Goal: Task Accomplishment & Management: Manage account settings

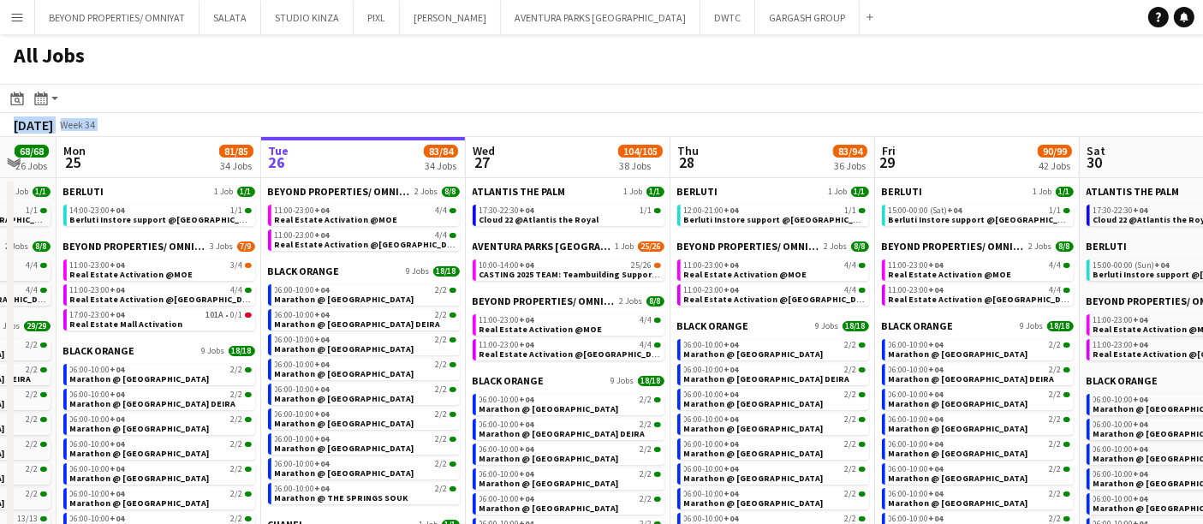
drag, startPoint x: 0, startPoint y: 0, endPoint x: 622, endPoint y: 177, distance: 647.2
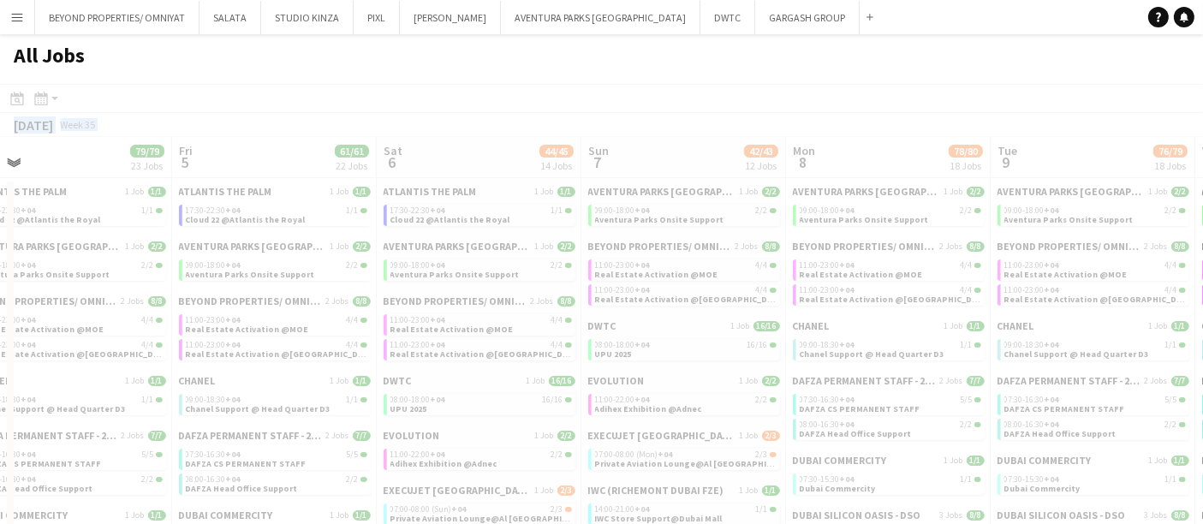
scroll to position [0, 510]
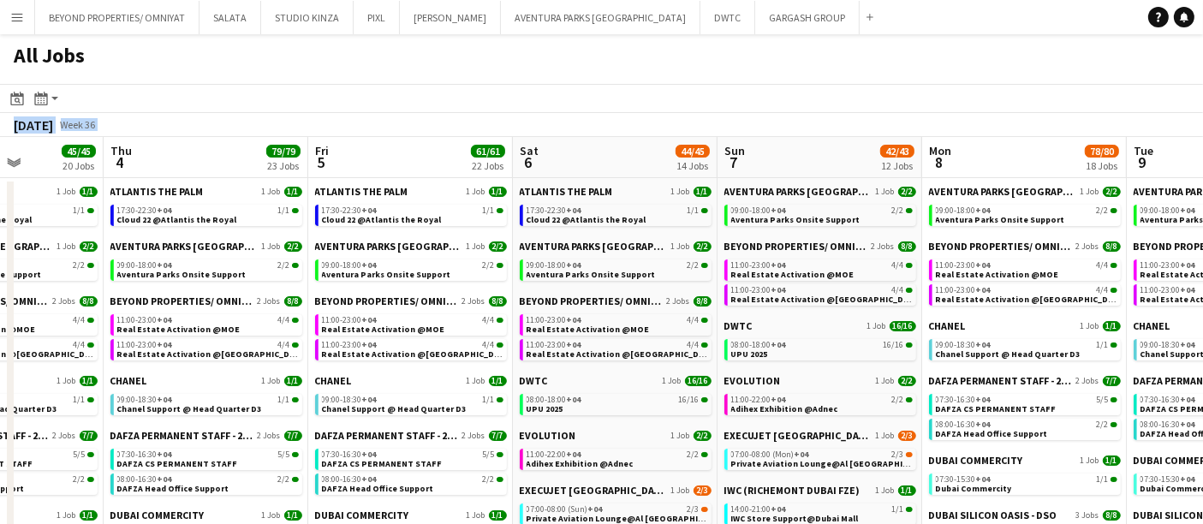
click at [751, 101] on app-toolbar "Date picker AUG 2025 AUG 2025 Monday M Tuesday T Wednesday W Thursday T Friday …" at bounding box center [601, 98] width 1203 height 29
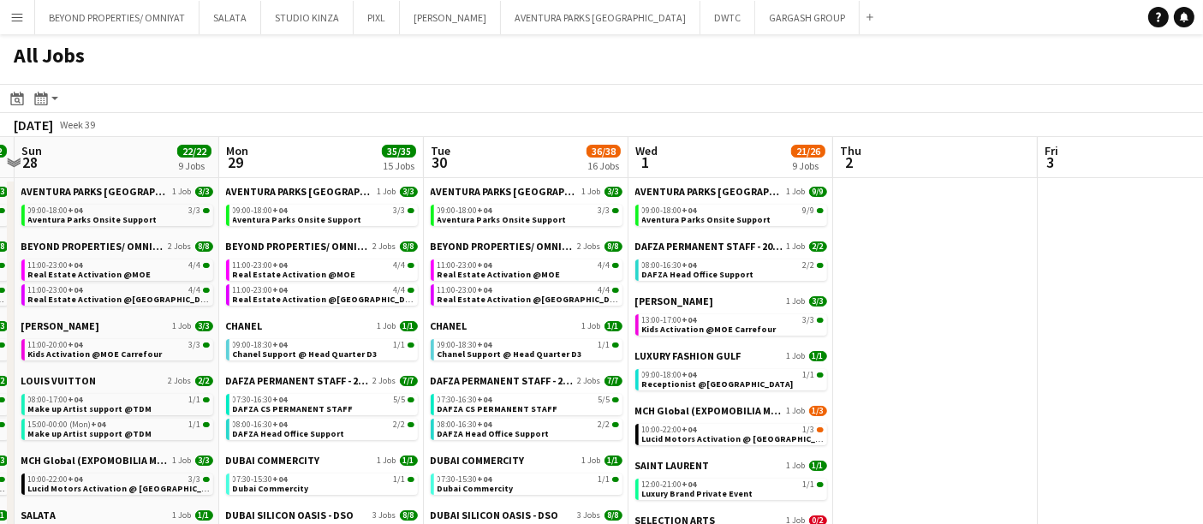
scroll to position [0, 601]
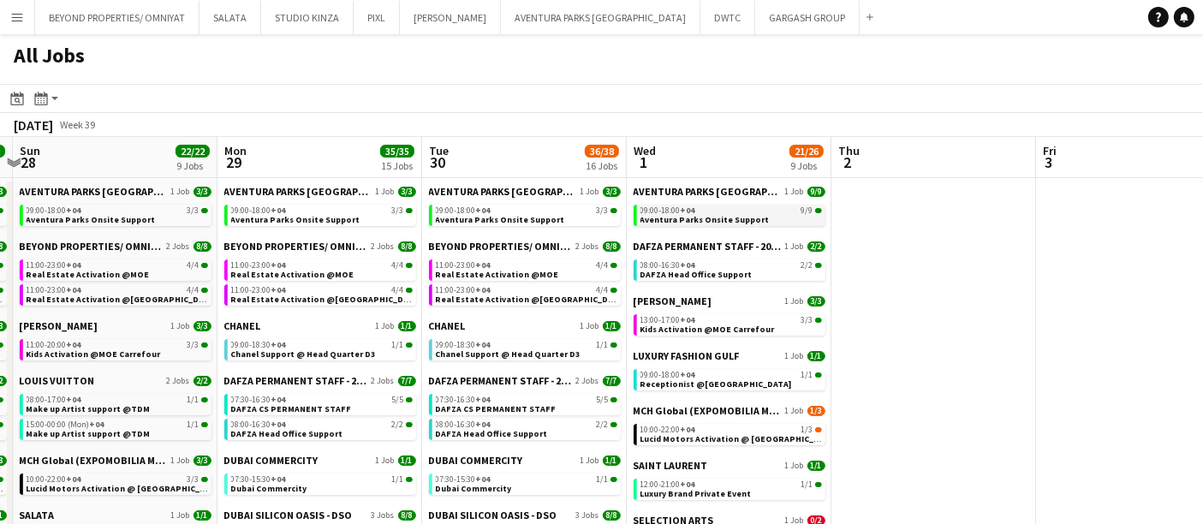
click at [697, 206] on div "09:00-18:00 +04 9/9" at bounding box center [731, 210] width 182 height 9
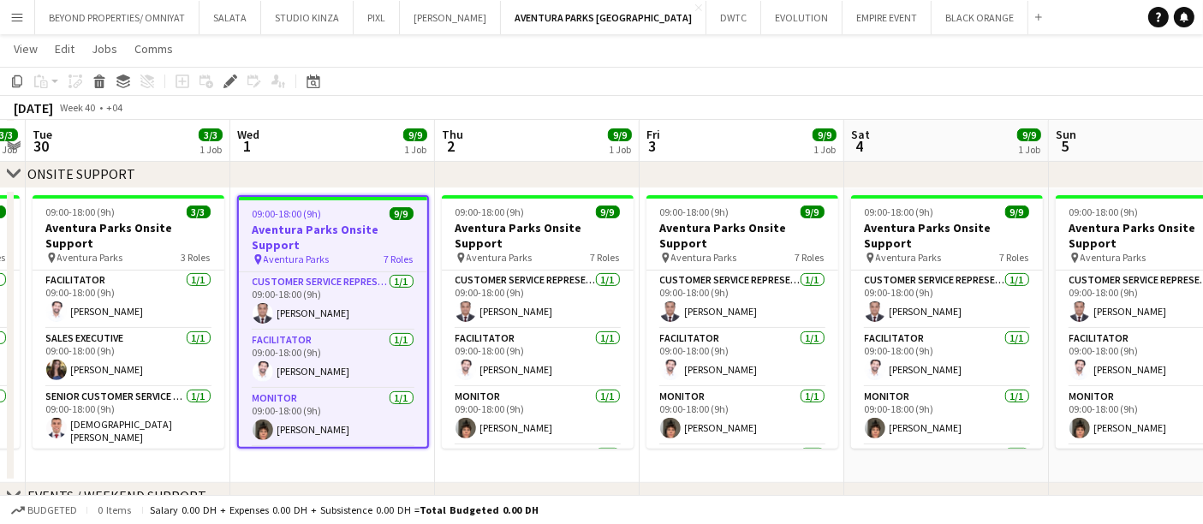
scroll to position [527, 0]
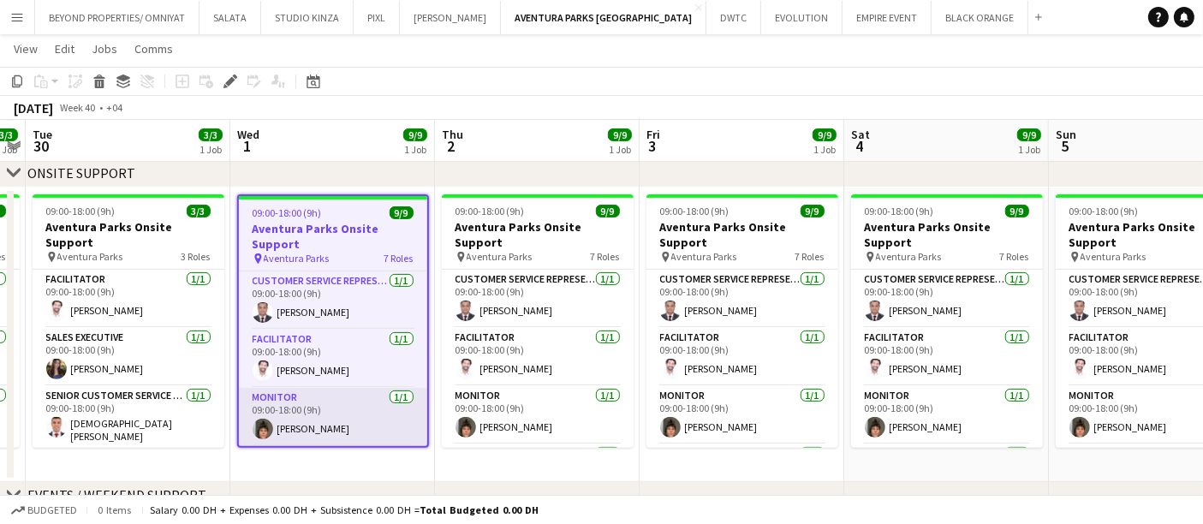
click at [261, 423] on app-user-avatar at bounding box center [263, 429] width 21 height 21
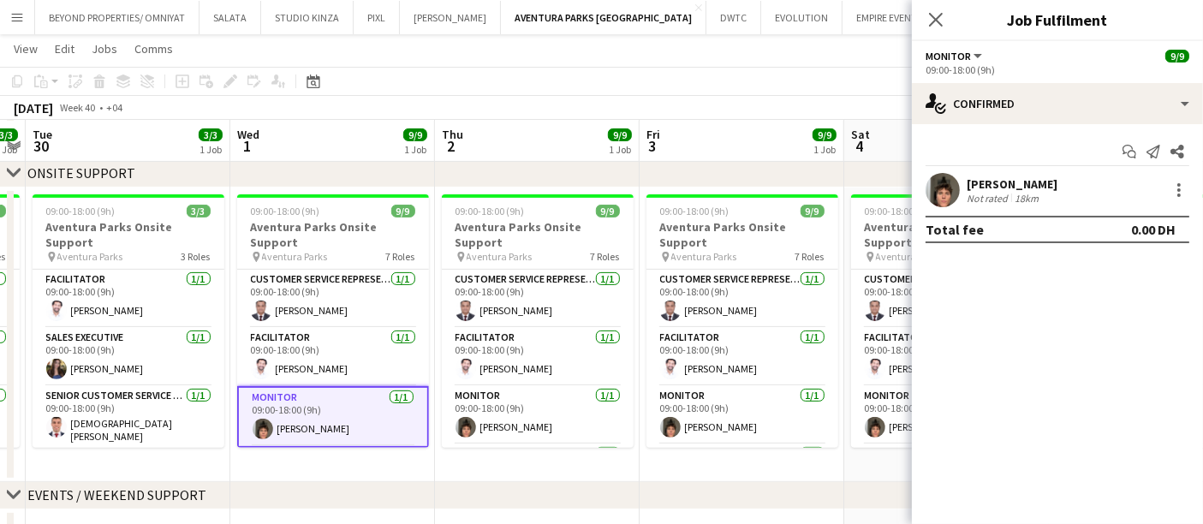
click at [943, 185] on app-user-avatar at bounding box center [943, 190] width 34 height 34
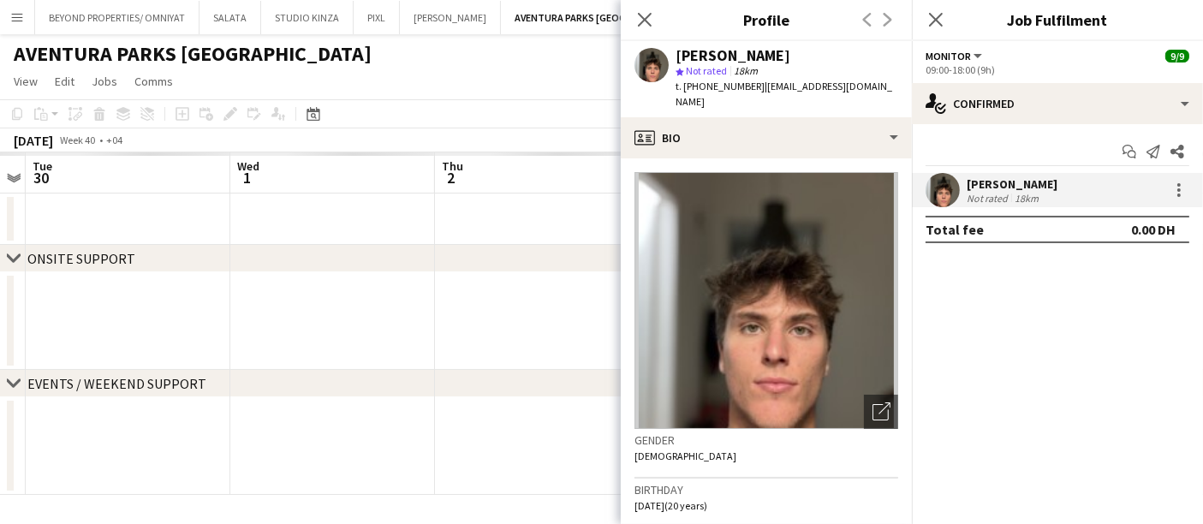
scroll to position [0, 0]
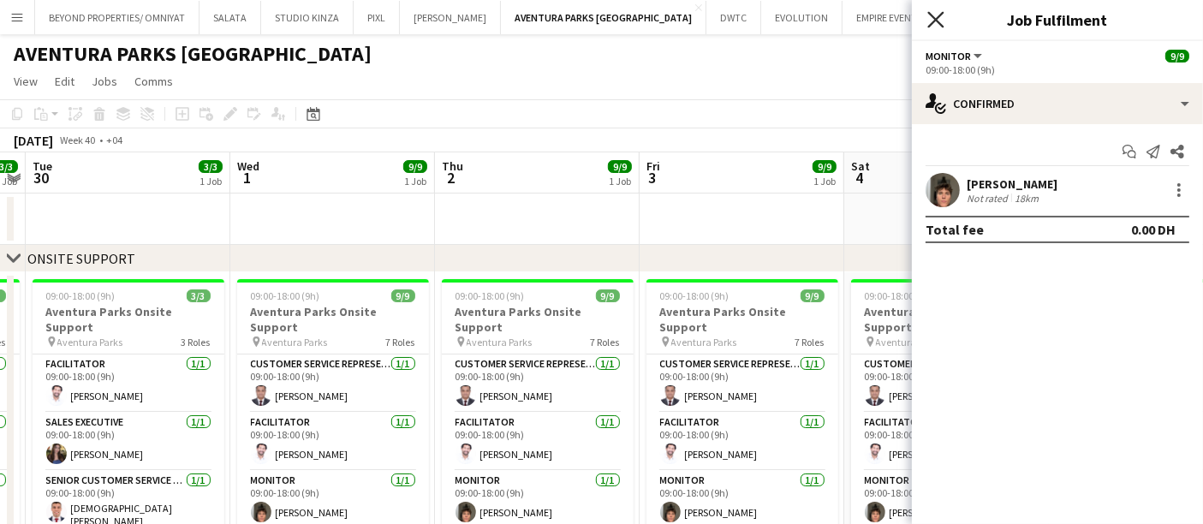
click at [933, 20] on icon "Close pop-in" at bounding box center [935, 19] width 16 height 16
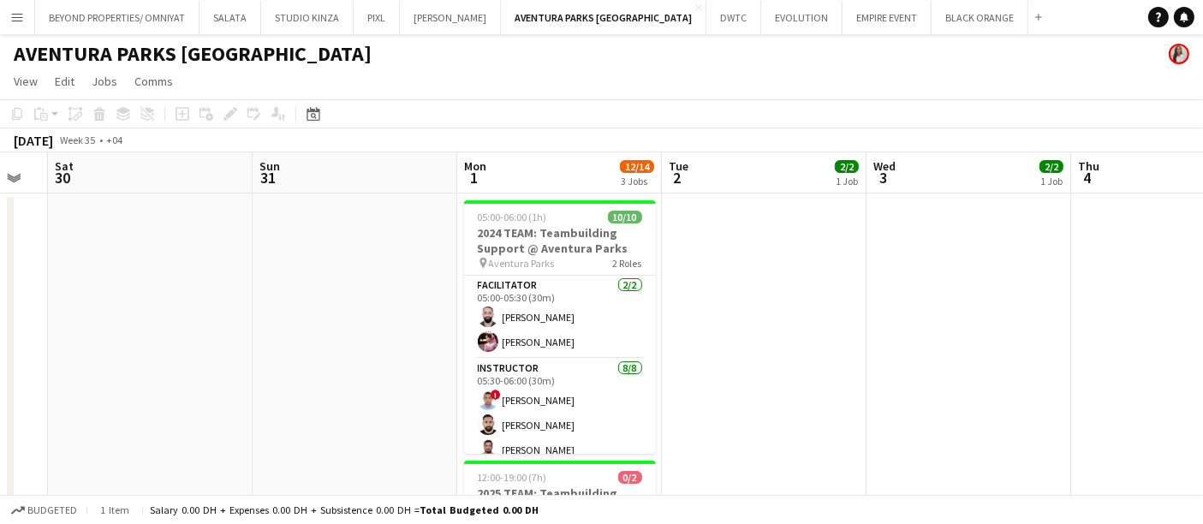
click at [12, 15] on app-icon "Menu" at bounding box center [17, 17] width 14 height 14
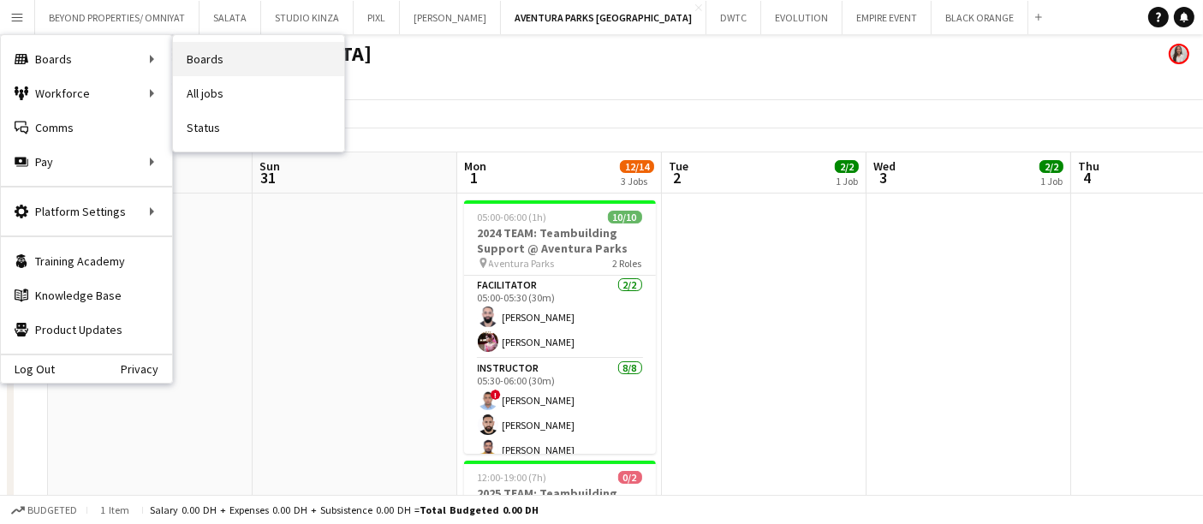
click at [247, 54] on link "Boards" at bounding box center [258, 59] width 171 height 34
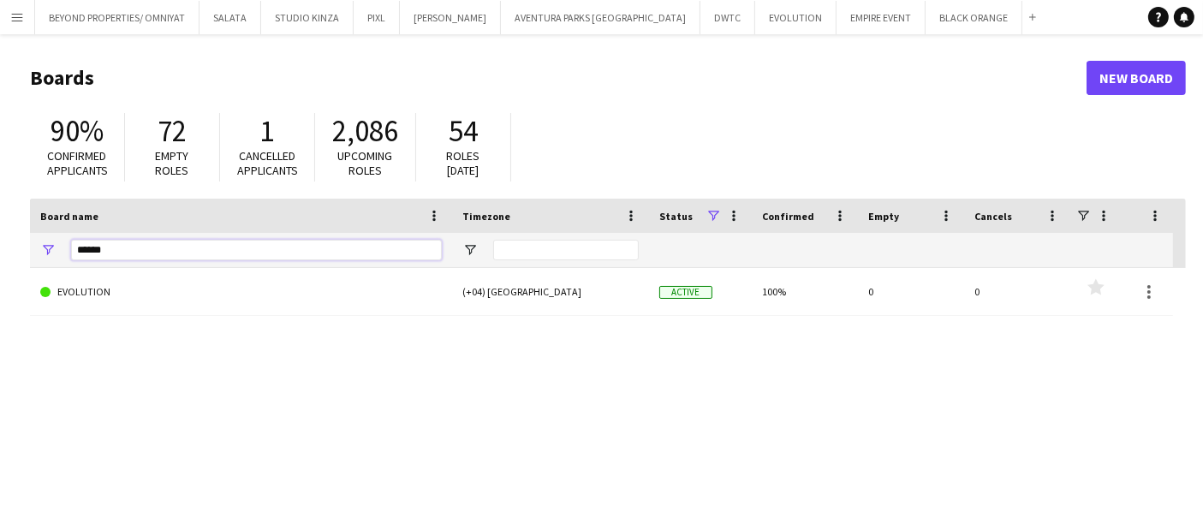
drag, startPoint x: 107, startPoint y: 248, endPoint x: 49, endPoint y: 247, distance: 58.2
click at [49, 247] on div "******" at bounding box center [241, 250] width 422 height 34
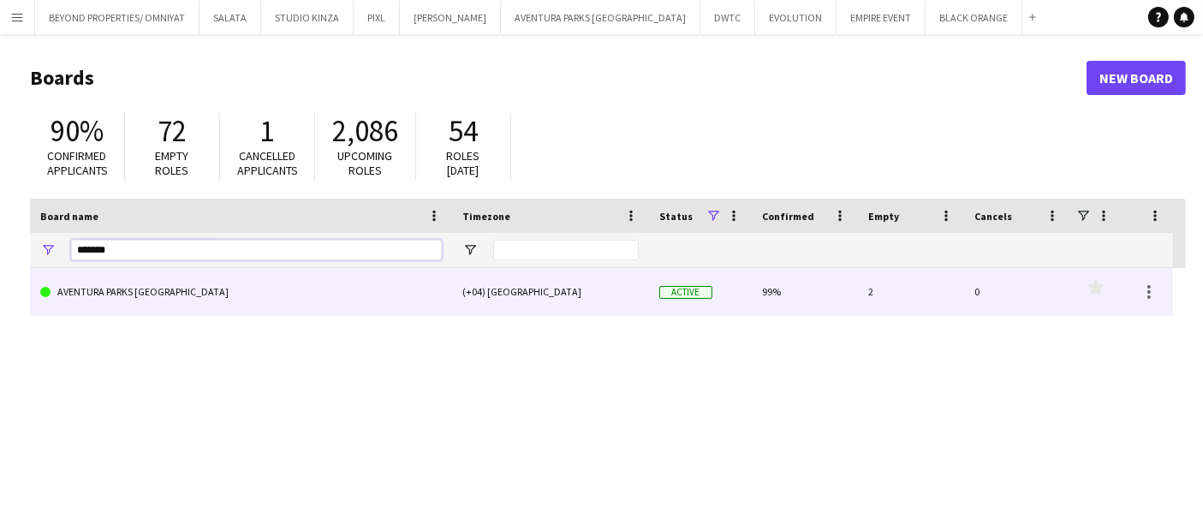
type input "*******"
click at [121, 289] on link "AVENTURA PARKS [GEOGRAPHIC_DATA]" at bounding box center [241, 292] width 402 height 48
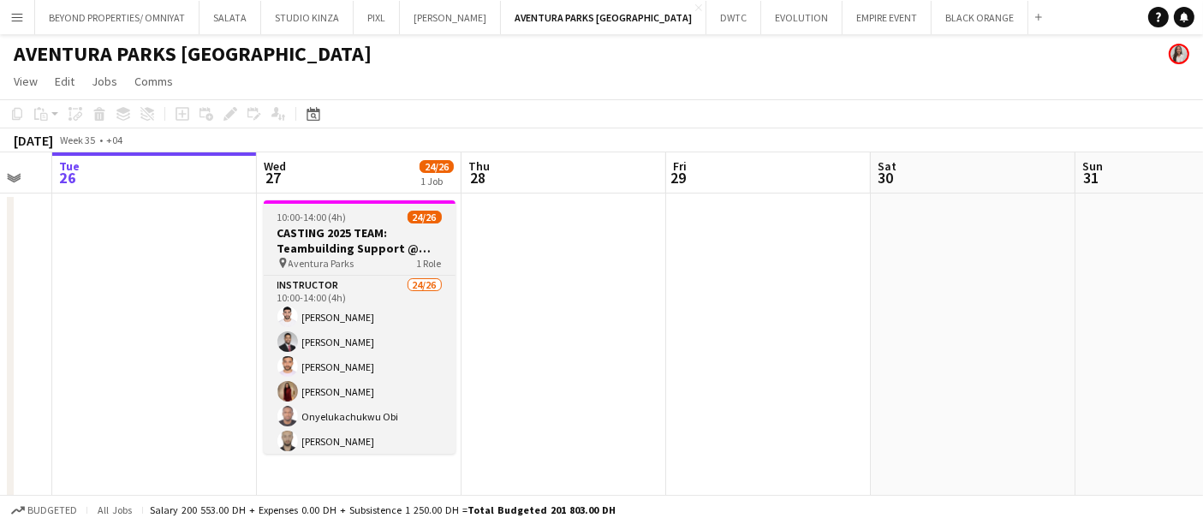
click at [371, 247] on h3 "CASTING 2025 TEAM: Teambuilding Support @ Aventura Parks" at bounding box center [360, 240] width 192 height 31
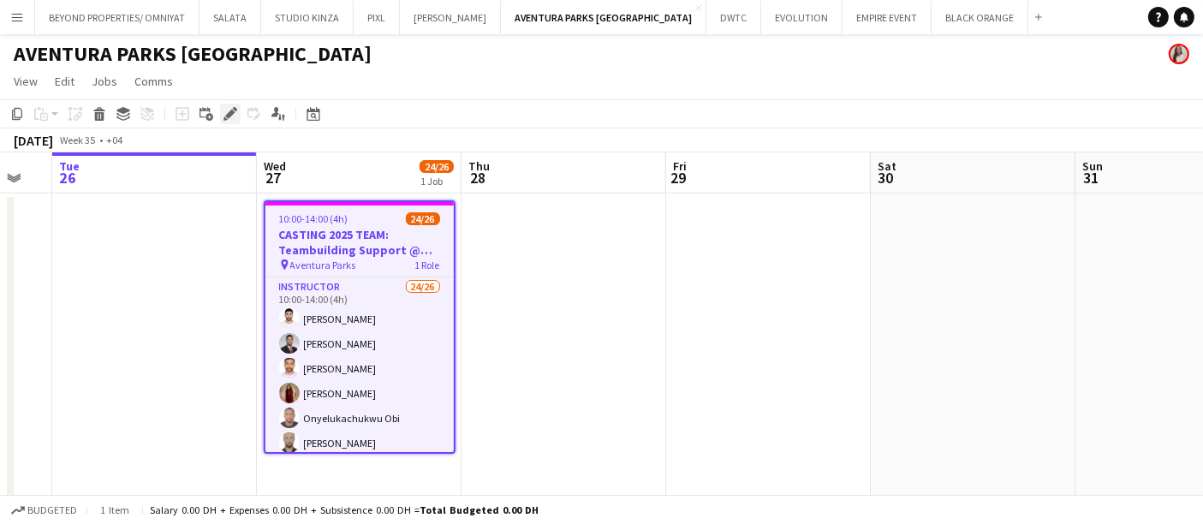
click at [229, 115] on icon at bounding box center [229, 114] width 9 height 9
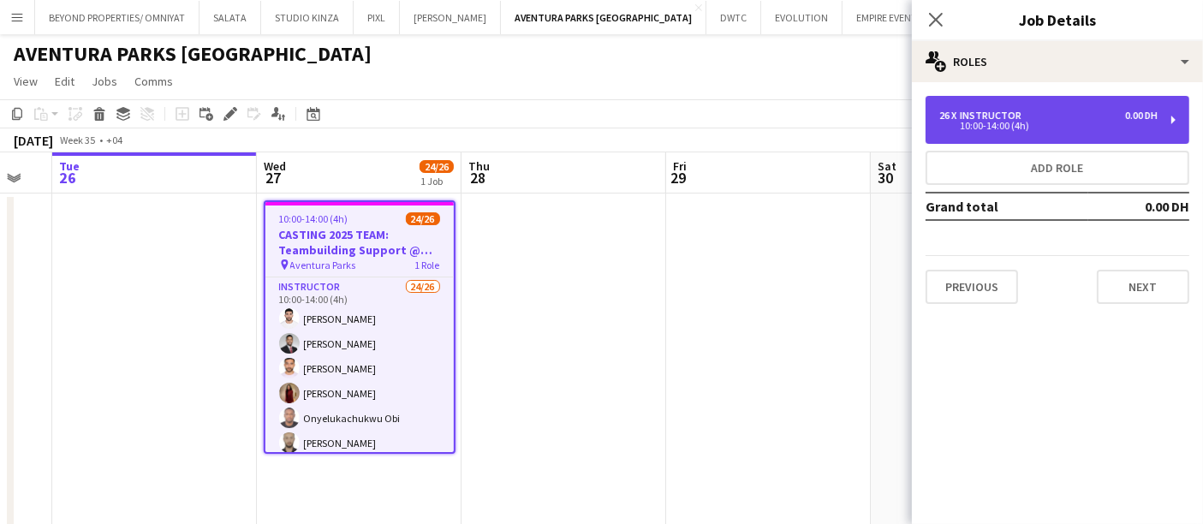
click at [1010, 116] on div "Instructor" at bounding box center [994, 116] width 68 height 12
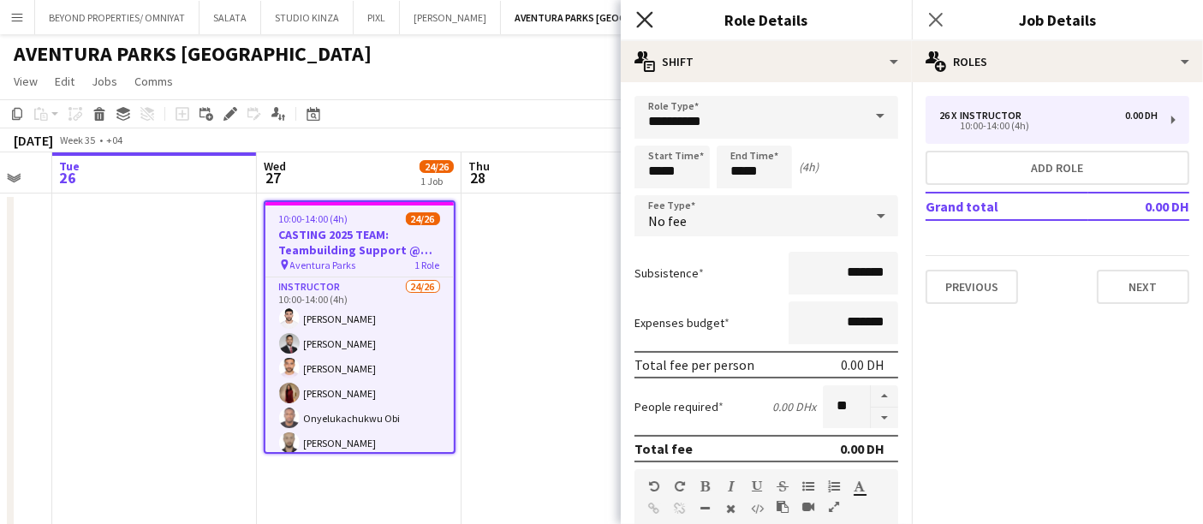
click at [644, 21] on icon at bounding box center [644, 19] width 16 height 16
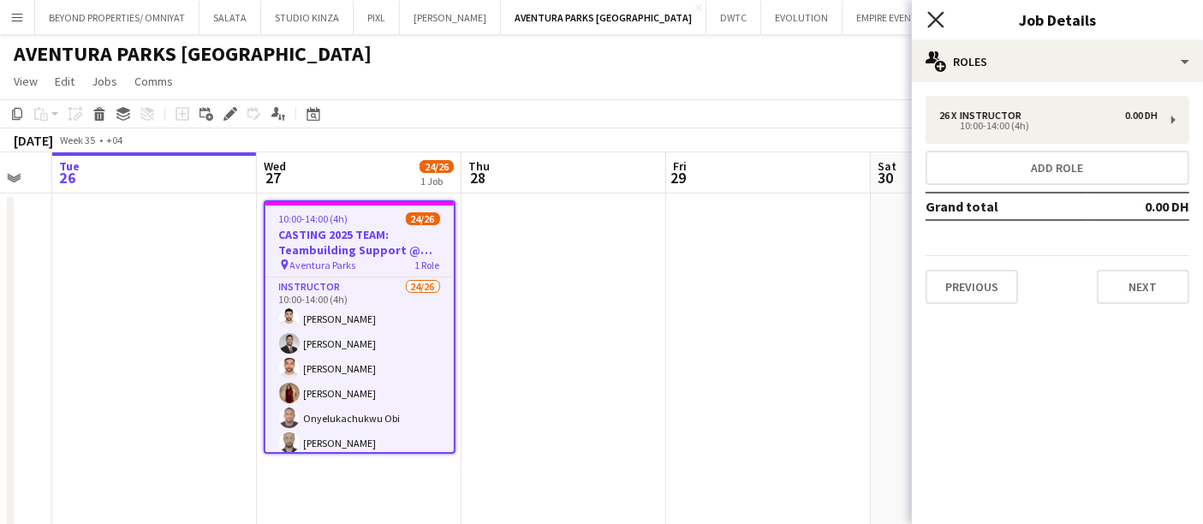
click at [930, 15] on icon at bounding box center [935, 19] width 16 height 16
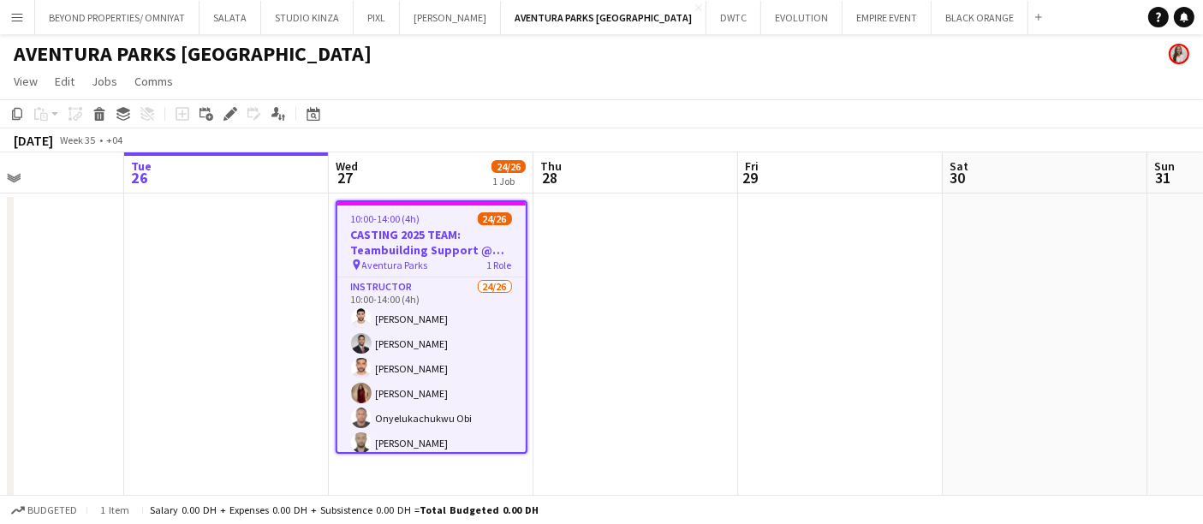
scroll to position [0, 483]
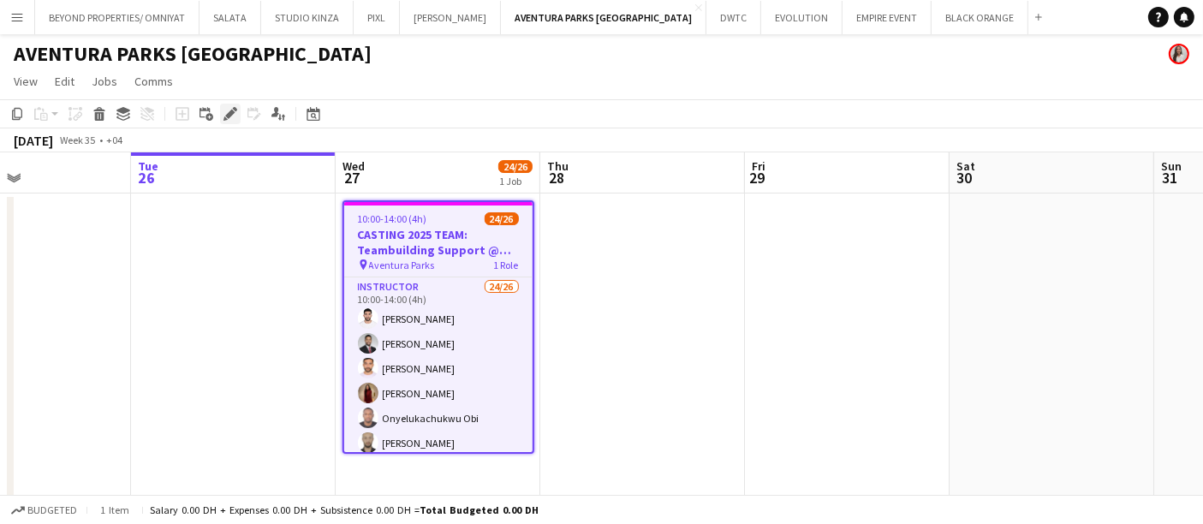
click at [229, 113] on icon at bounding box center [229, 114] width 9 height 9
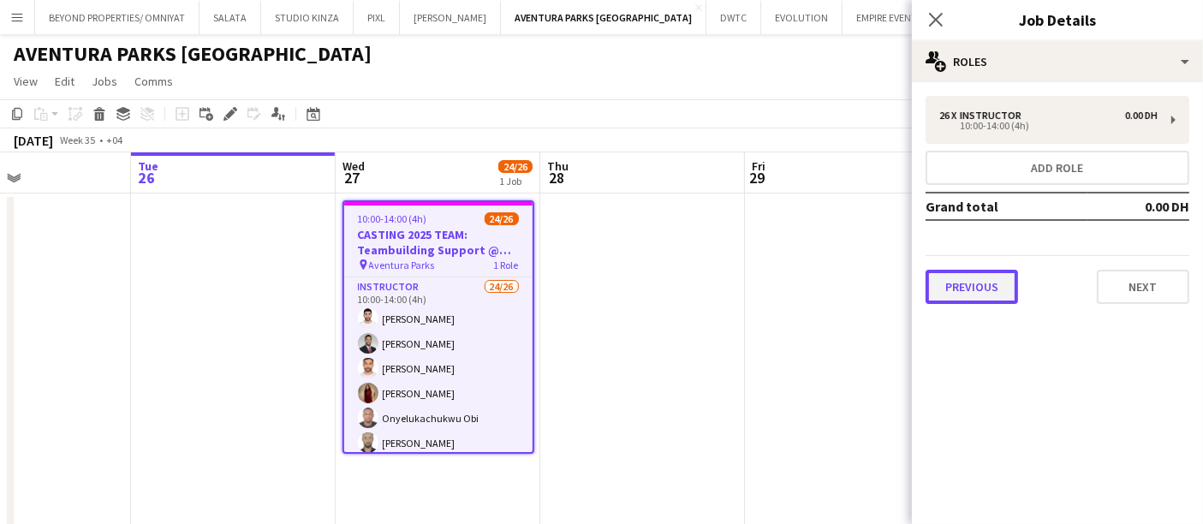
click at [980, 285] on button "Previous" at bounding box center [972, 287] width 92 height 34
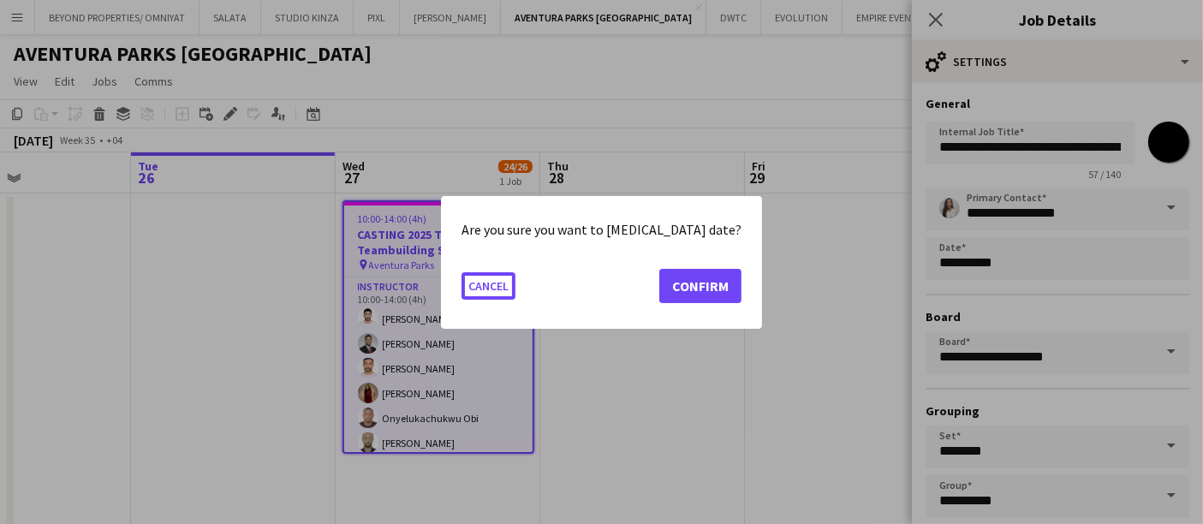
click at [951, 259] on body "Menu Boards Boards Boards All jobs Status Workforce Workforce My Workforce Recr…" at bounding box center [601, 528] width 1203 height 1057
click at [688, 278] on button "Confirm" at bounding box center [700, 285] width 82 height 34
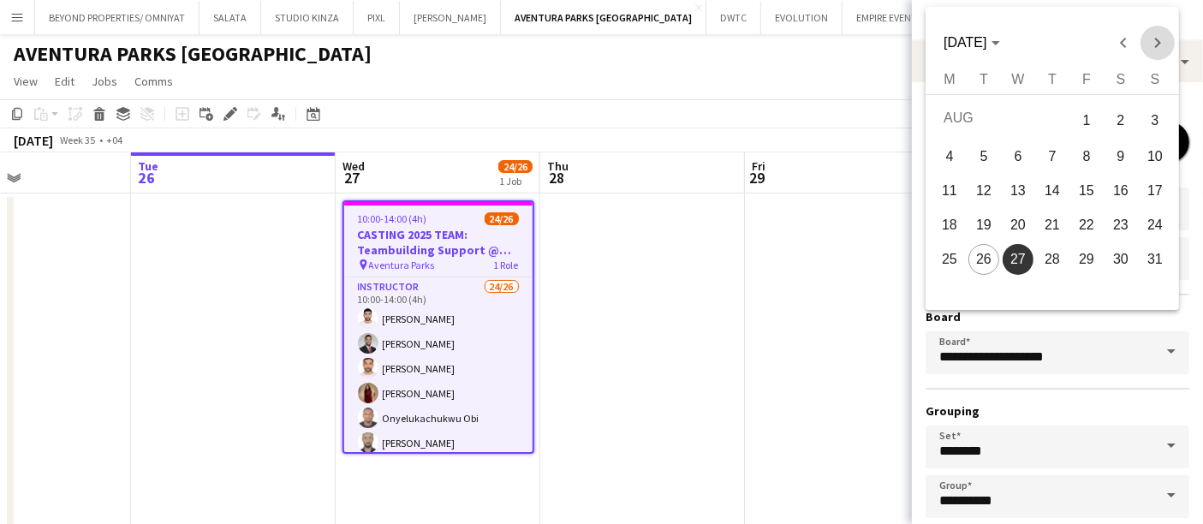
click at [1152, 49] on span "Next month" at bounding box center [1157, 43] width 34 height 34
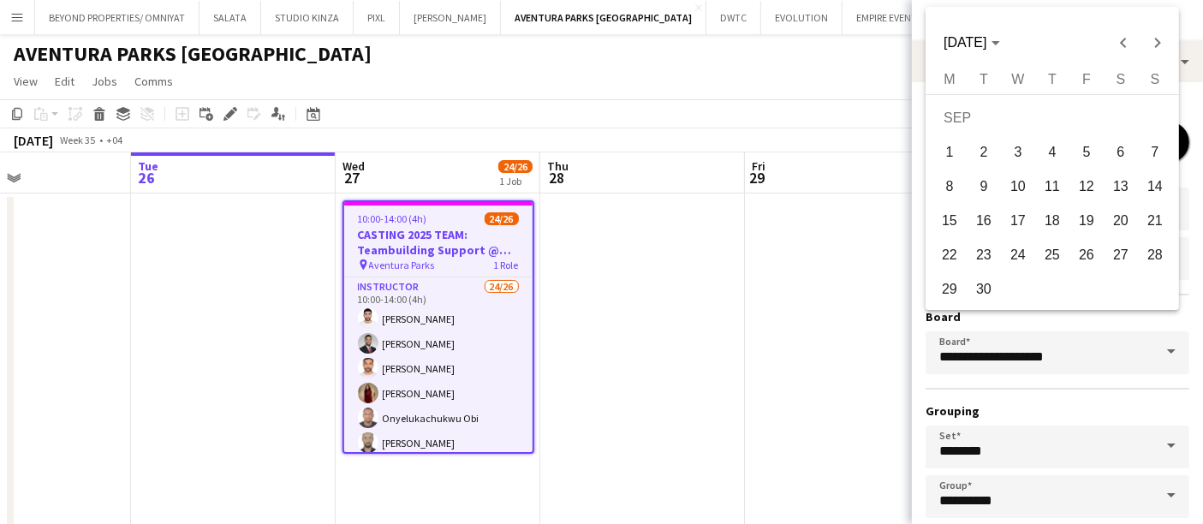
click at [1018, 149] on span "3" at bounding box center [1018, 152] width 31 height 31
type input "**********"
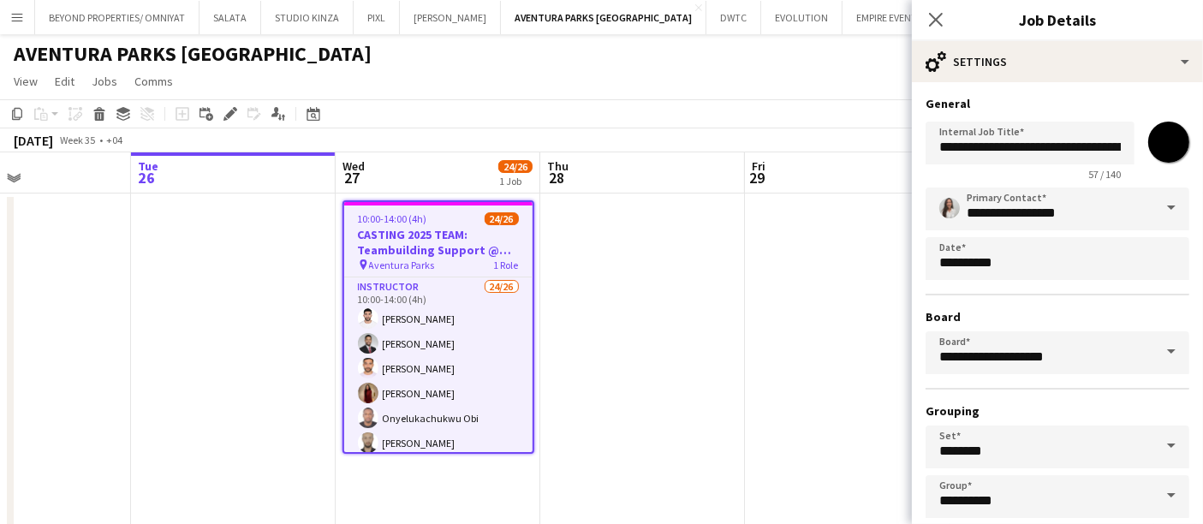
scroll to position [86, 0]
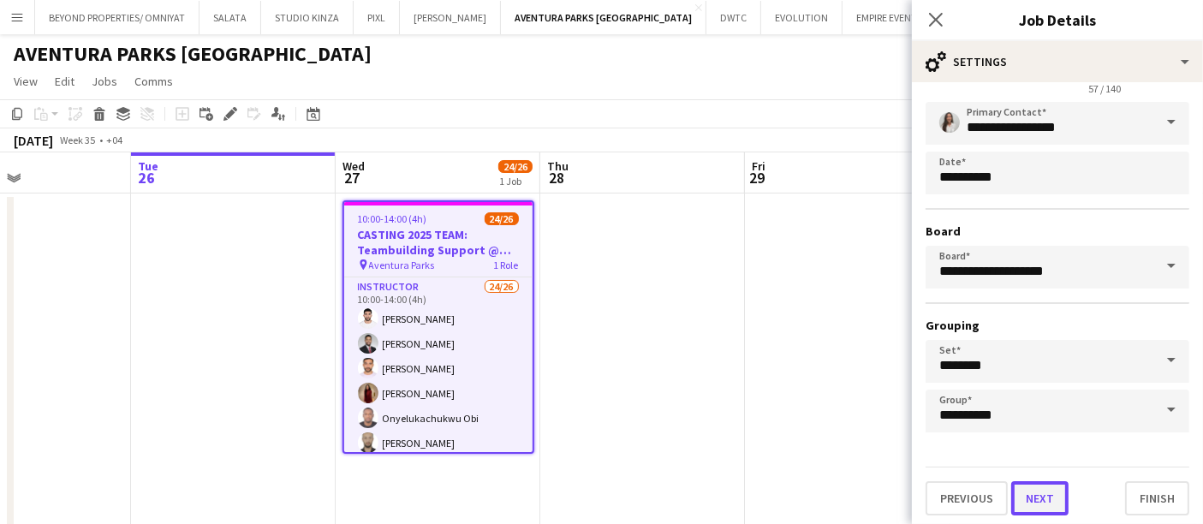
click at [1033, 497] on button "Next" at bounding box center [1039, 498] width 57 height 34
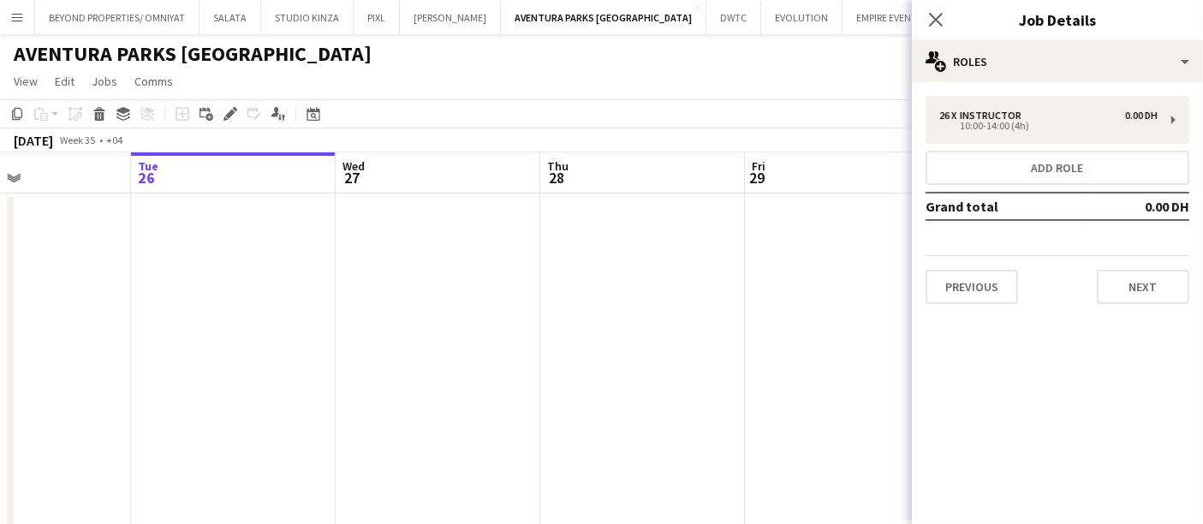
scroll to position [0, 0]
click at [847, 146] on div "August 2025 Week 35 • +04 Publish 1 job Revert 1 job" at bounding box center [601, 140] width 1203 height 24
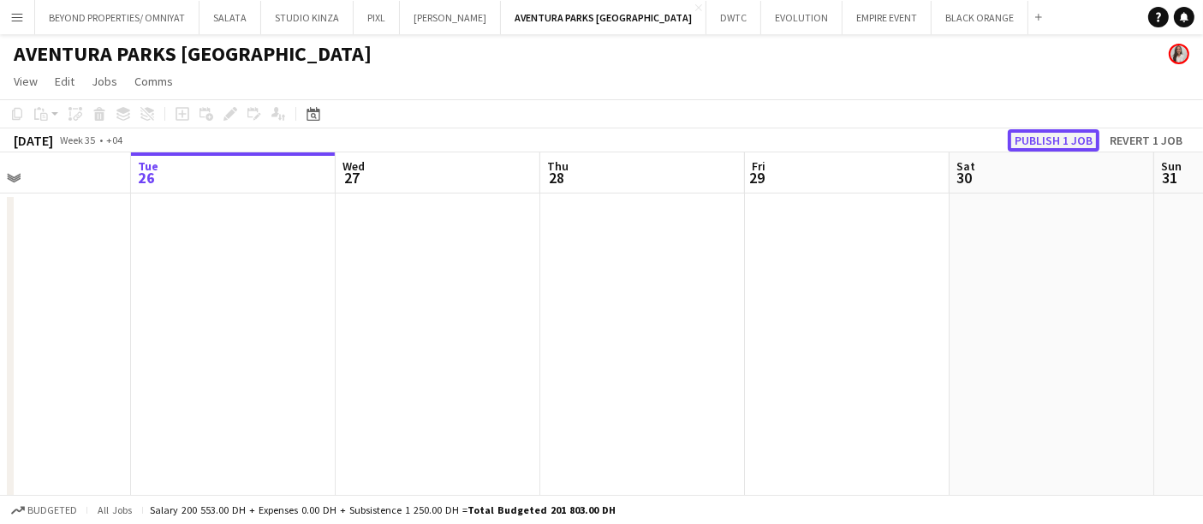
click at [1051, 137] on button "Publish 1 job" at bounding box center [1054, 140] width 92 height 22
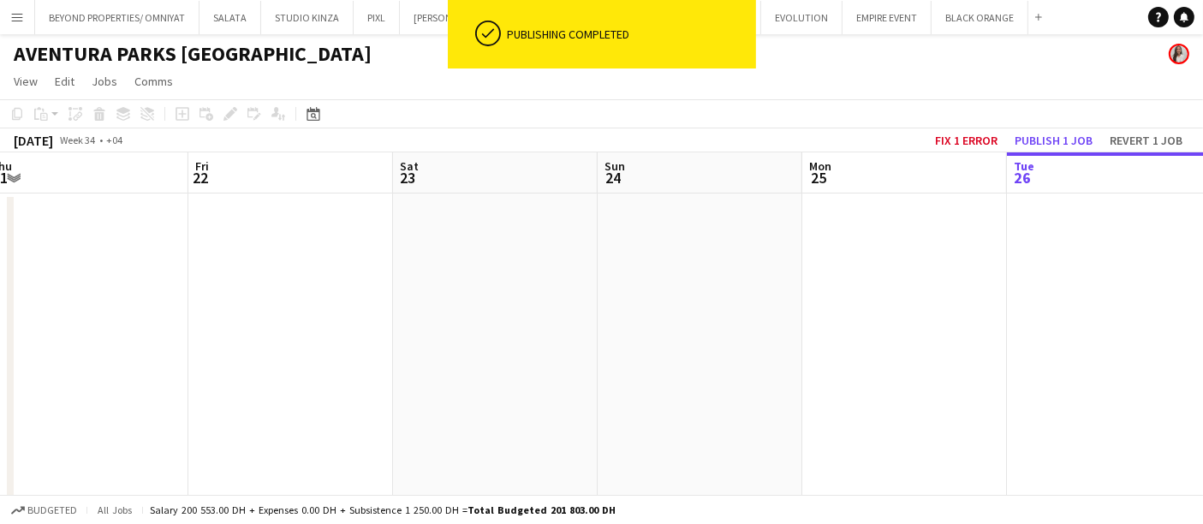
scroll to position [0, 458]
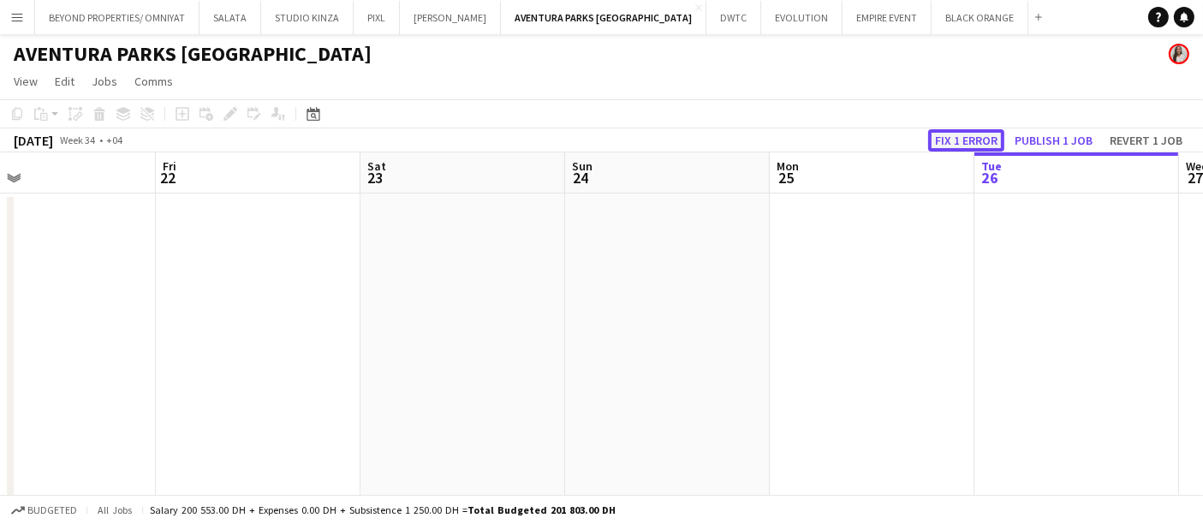
click at [963, 146] on button "Fix 1 error" at bounding box center [966, 140] width 76 height 22
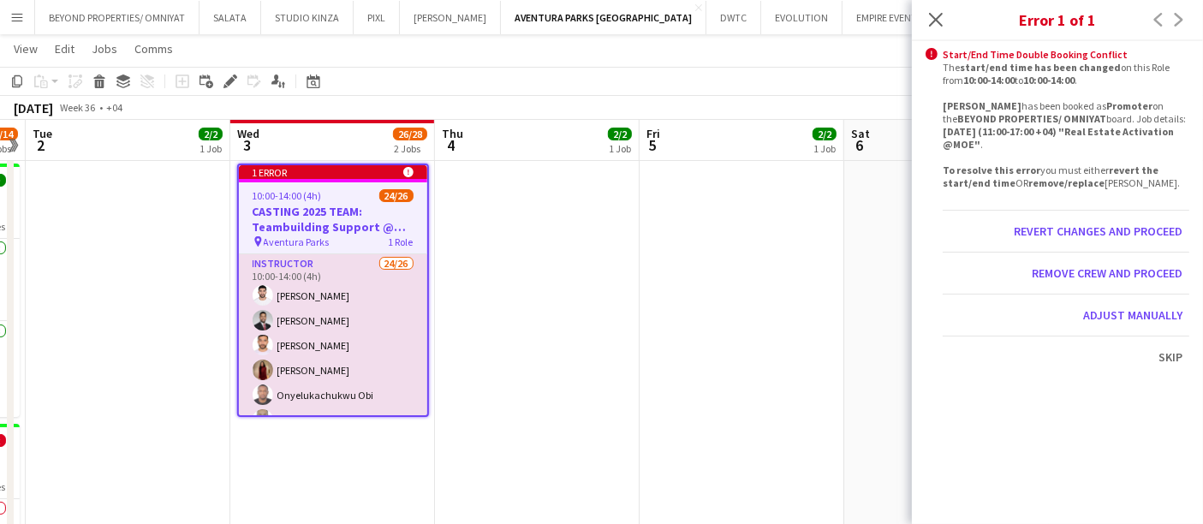
scroll to position [34, 0]
click at [155, 260] on app-date-cell at bounding box center [128, 405] width 205 height 495
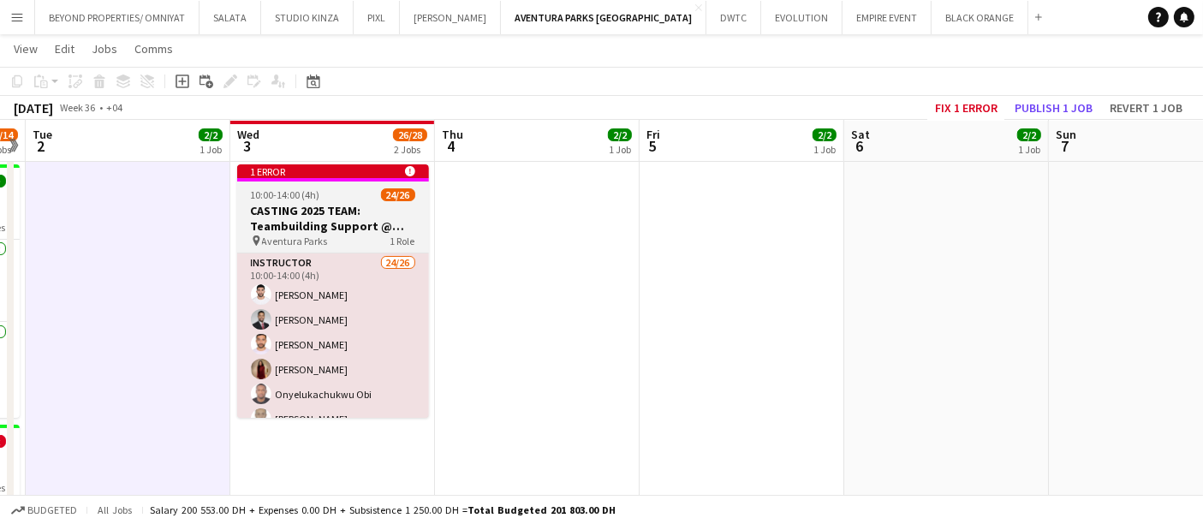
click at [325, 221] on h3 "CASTING 2025 TEAM: Teambuilding Support @ Aventura Parks" at bounding box center [333, 218] width 192 height 31
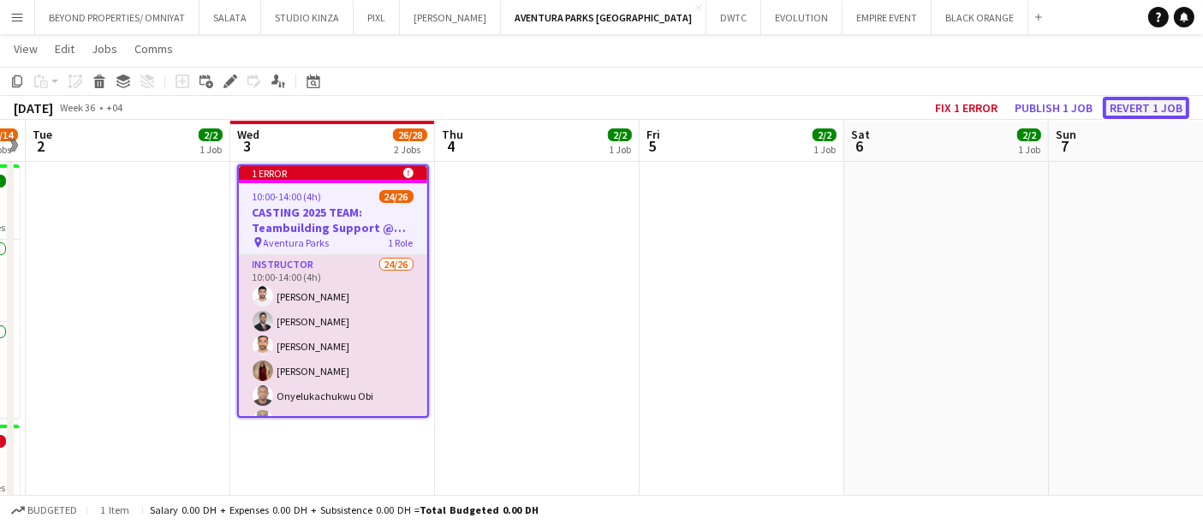
click at [1154, 107] on button "Revert 1 job" at bounding box center [1146, 108] width 86 height 22
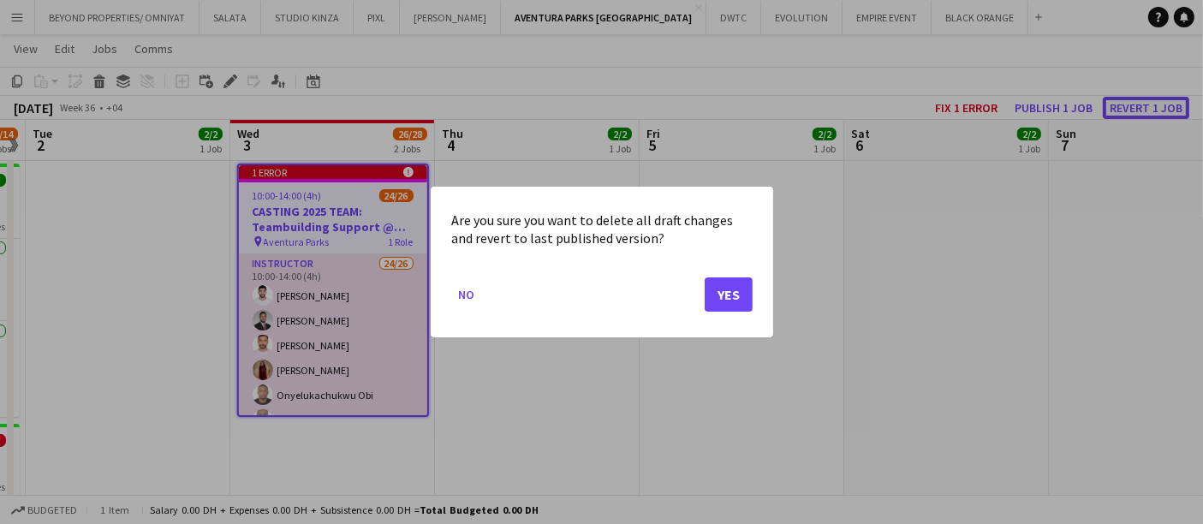
scroll to position [0, 0]
click at [747, 285] on button "Yes" at bounding box center [729, 294] width 48 height 34
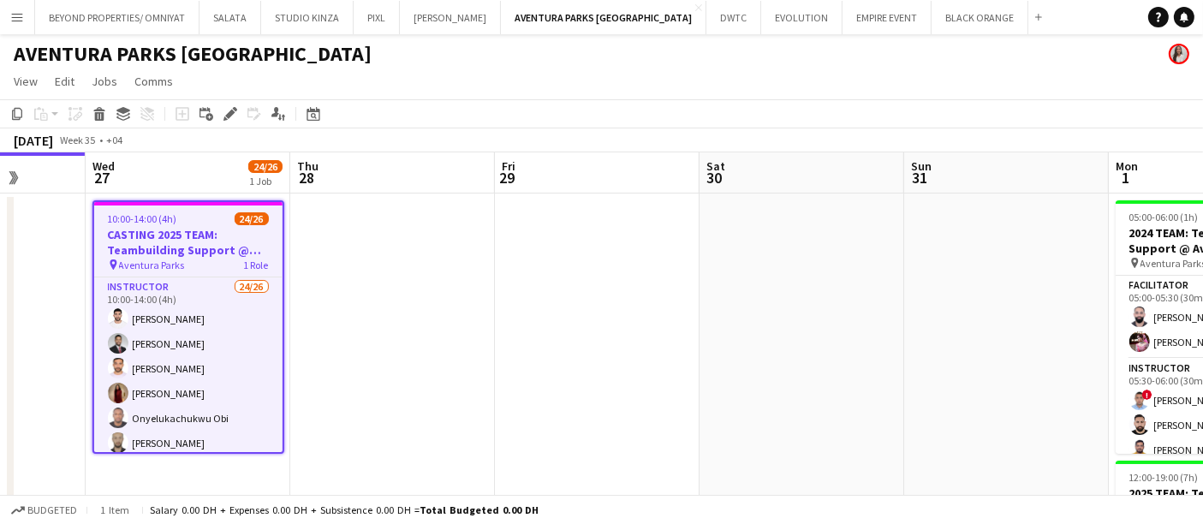
scroll to position [0, 527]
click at [230, 109] on icon "Edit" at bounding box center [230, 114] width 14 height 14
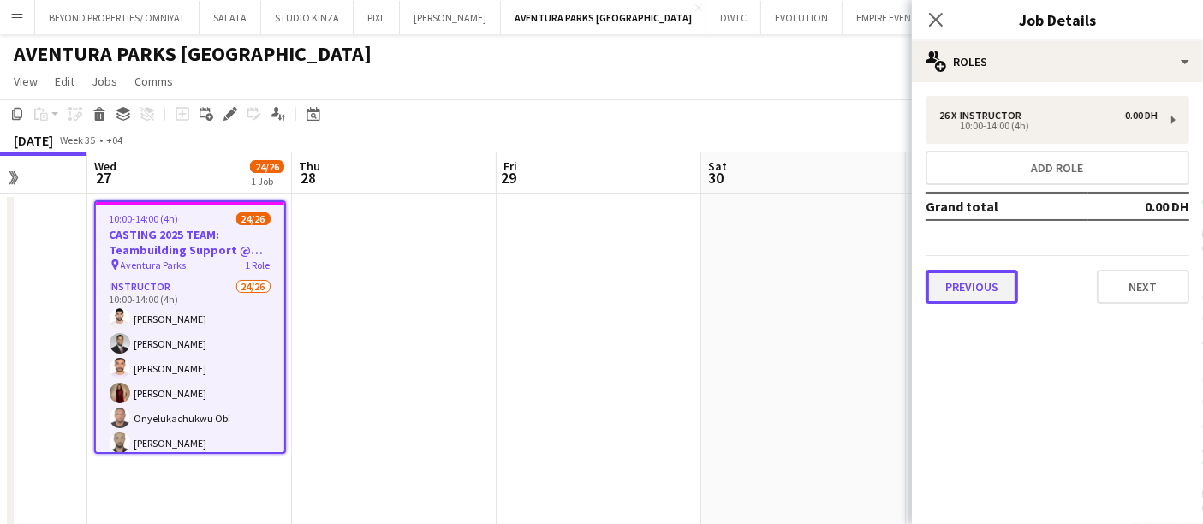
click at [980, 289] on button "Previous" at bounding box center [972, 287] width 92 height 34
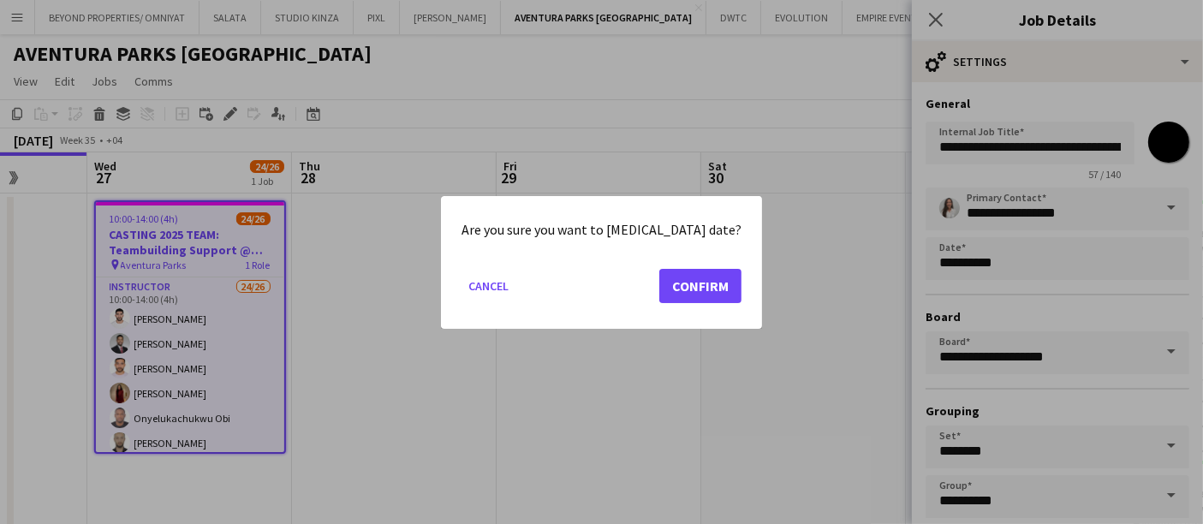
click at [951, 259] on body "Menu Boards Boards Boards All jobs Status Workforce Workforce My Workforce Recr…" at bounding box center [601, 389] width 1203 height 779
click at [704, 289] on button "Confirm" at bounding box center [700, 285] width 82 height 34
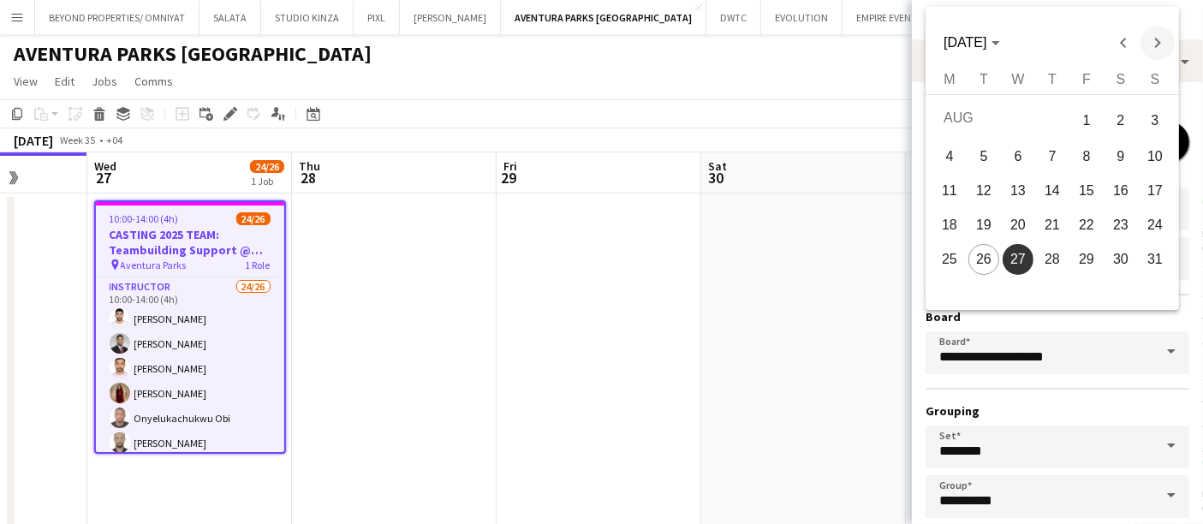
click at [1162, 41] on span "Next month" at bounding box center [1157, 43] width 34 height 34
click at [957, 154] on span "1" at bounding box center [949, 152] width 31 height 31
type input "**********"
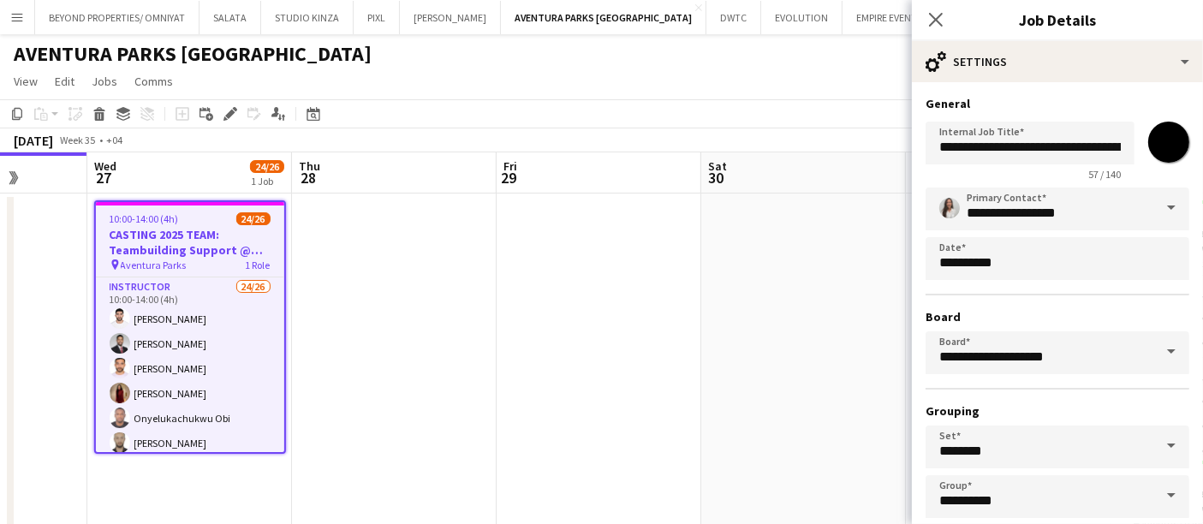
scroll to position [86, 0]
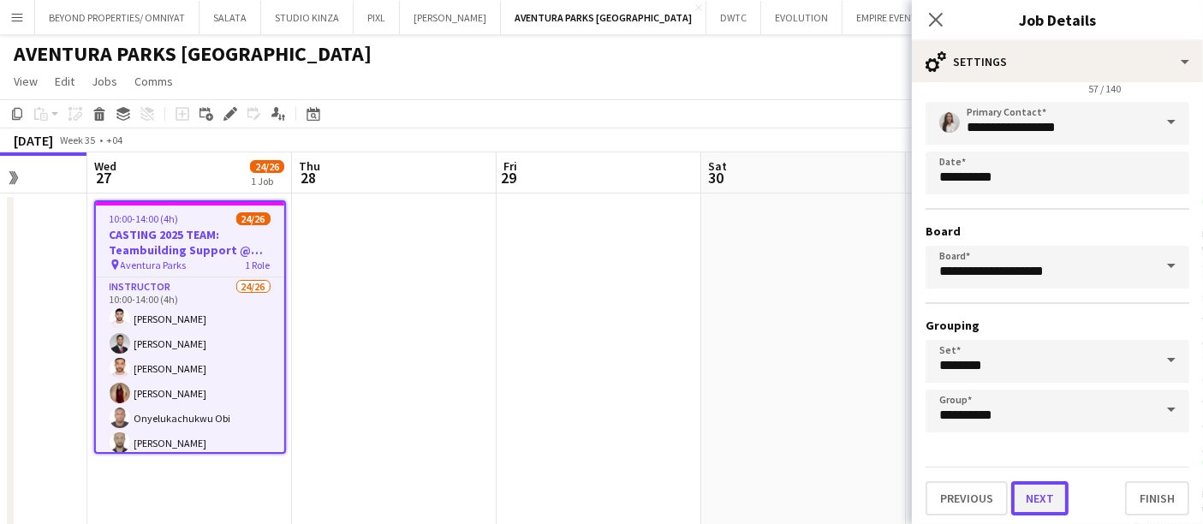
click at [1034, 497] on button "Next" at bounding box center [1039, 498] width 57 height 34
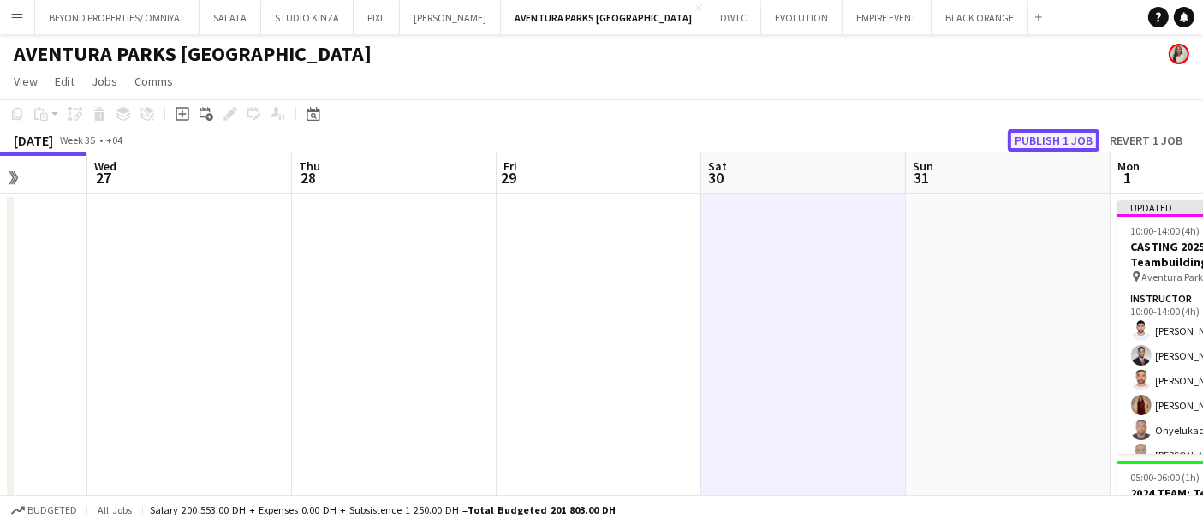
click at [1080, 138] on button "Publish 1 job" at bounding box center [1054, 140] width 92 height 22
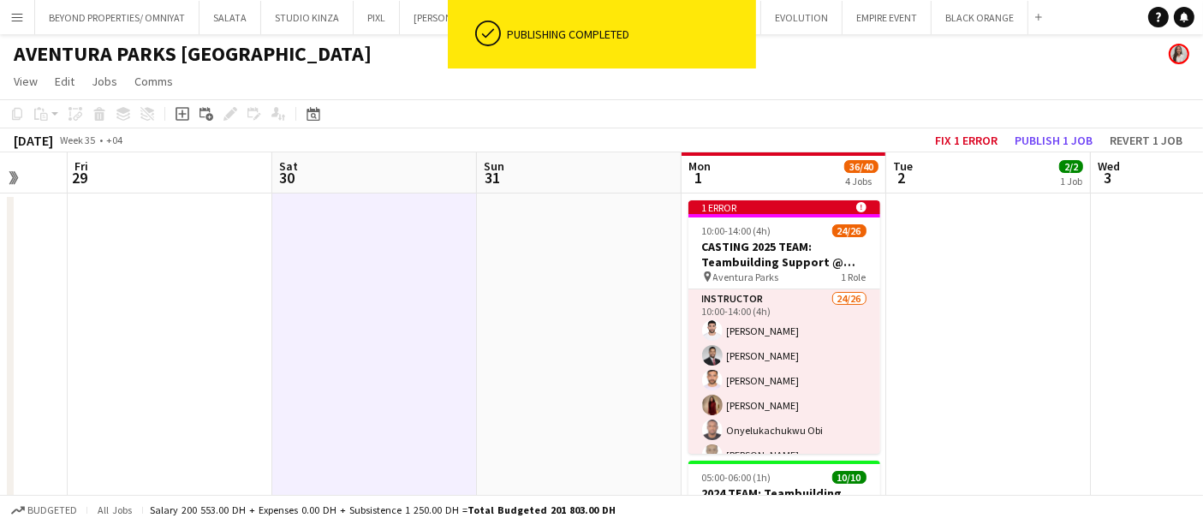
scroll to position [0, 547]
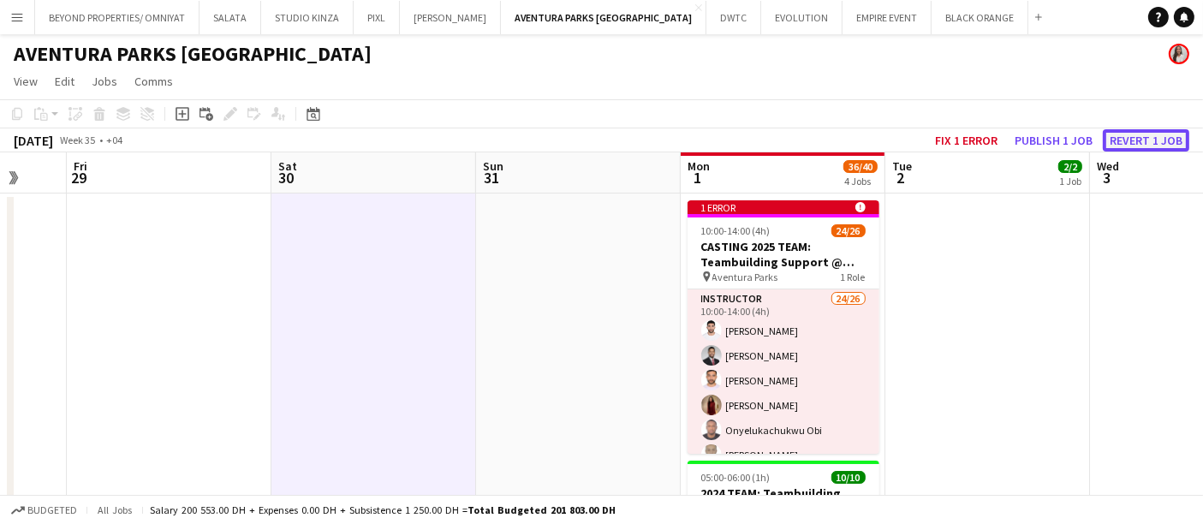
click at [1144, 144] on button "Revert 1 job" at bounding box center [1146, 140] width 86 height 22
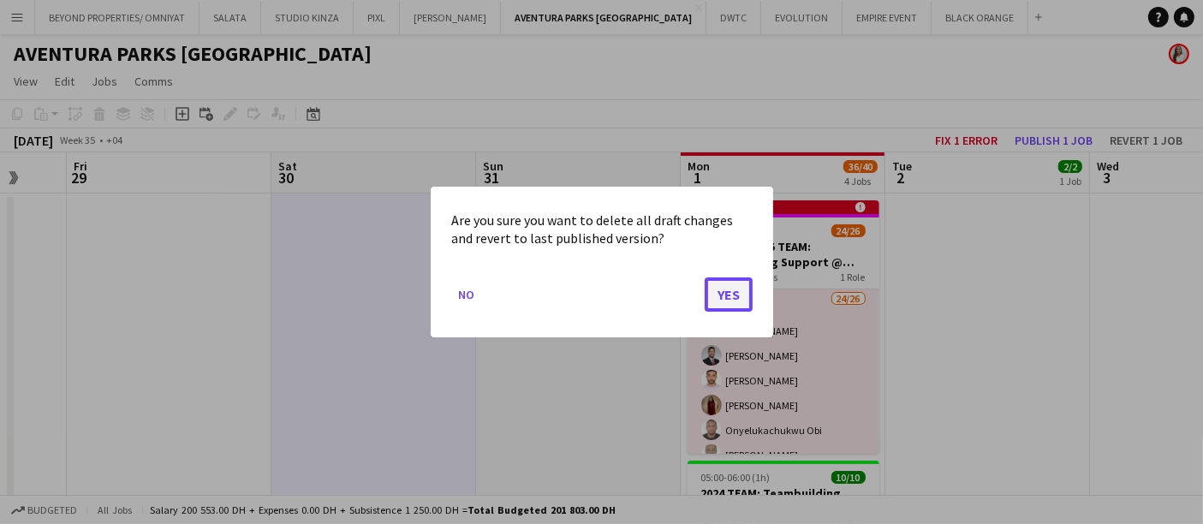
click at [726, 286] on button "Yes" at bounding box center [729, 294] width 48 height 34
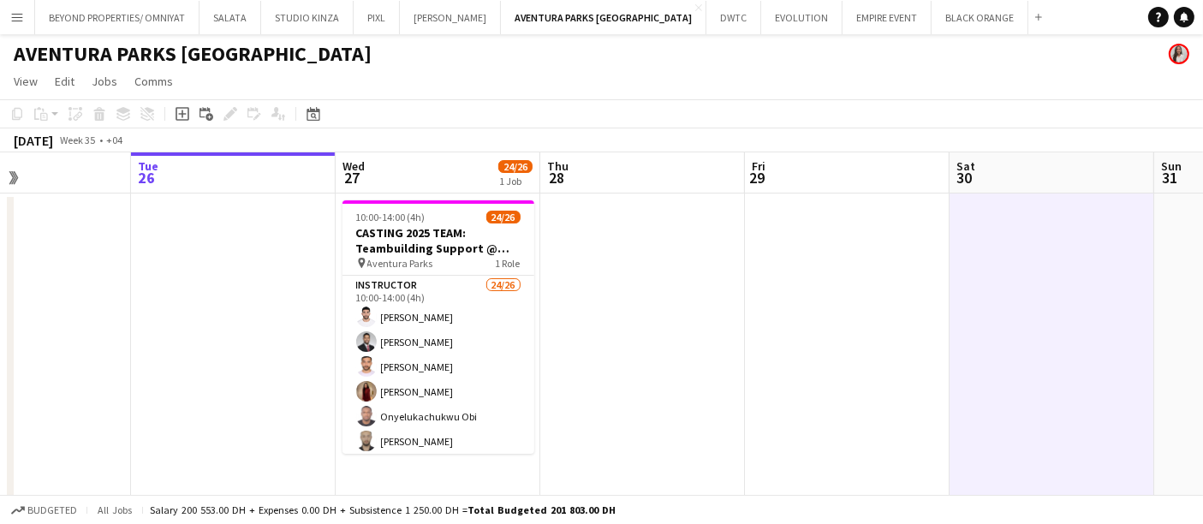
scroll to position [0, 426]
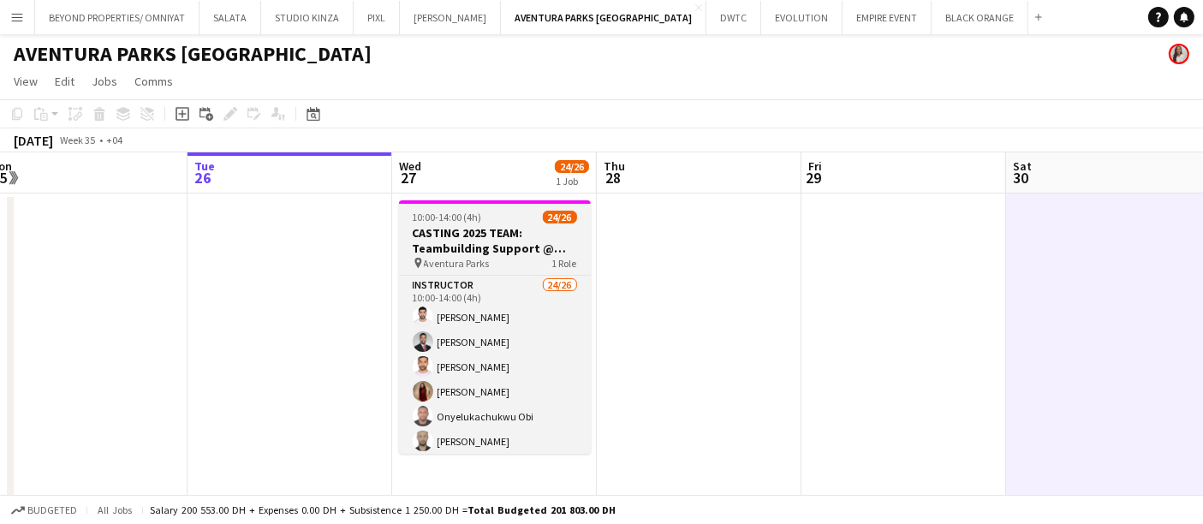
click at [471, 234] on h3 "CASTING 2025 TEAM: Teambuilding Support @ Aventura Parks" at bounding box center [495, 240] width 192 height 31
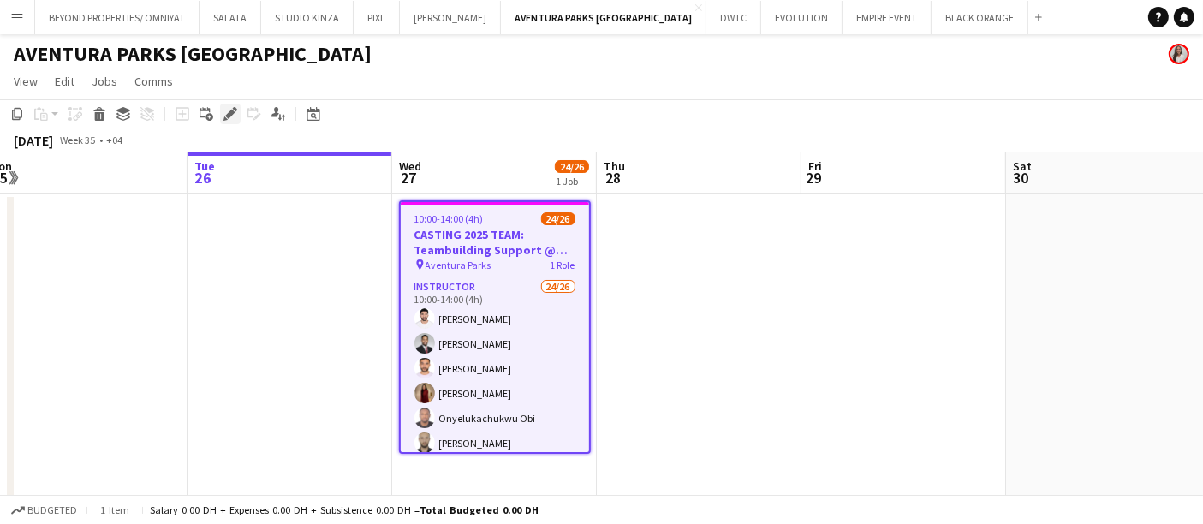
click at [229, 107] on icon "Edit" at bounding box center [230, 114] width 14 height 14
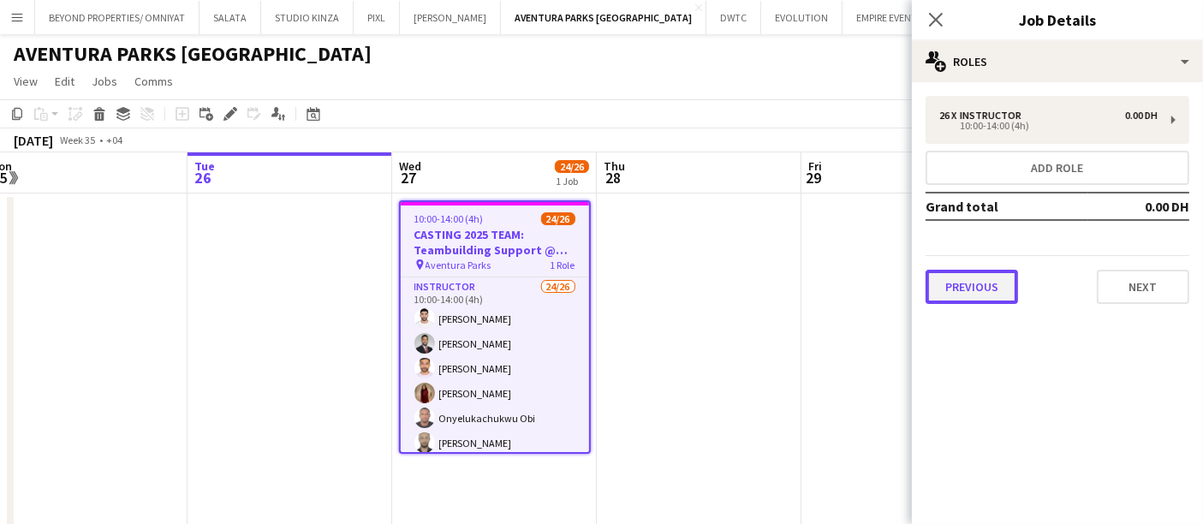
click at [1001, 289] on button "Previous" at bounding box center [972, 287] width 92 height 34
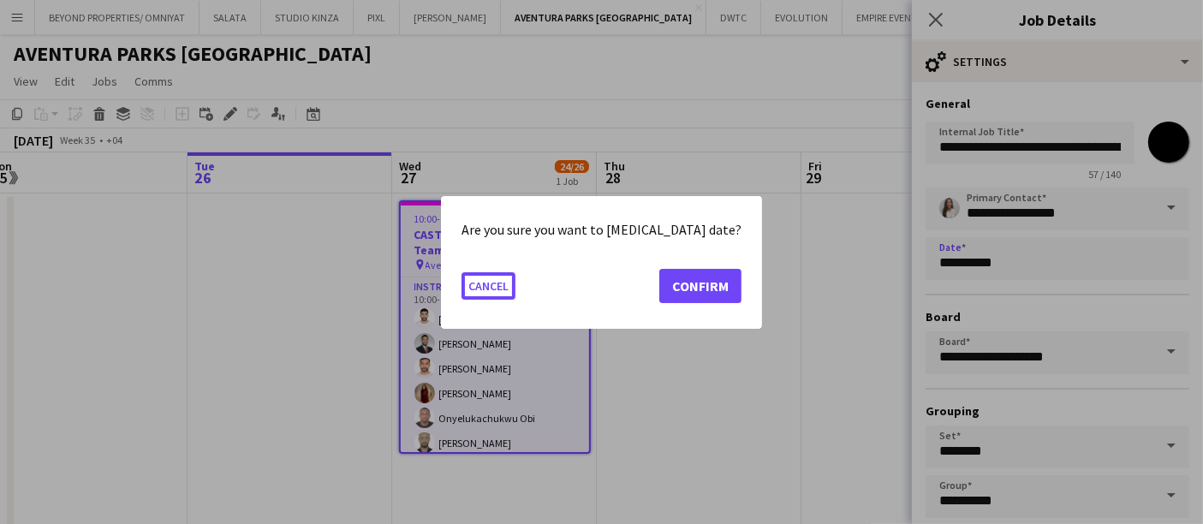
click at [990, 246] on body "Menu Boards Boards Boards All jobs Status Workforce Workforce My Workforce Recr…" at bounding box center [601, 389] width 1203 height 779
click at [677, 292] on button "Confirm" at bounding box center [700, 285] width 82 height 34
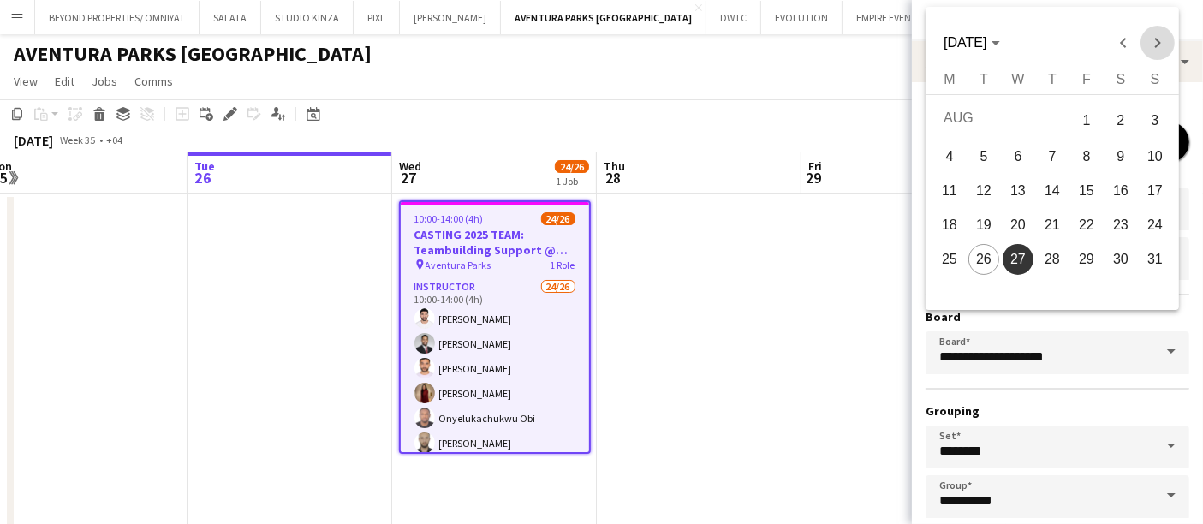
click at [1152, 35] on span "Next month" at bounding box center [1157, 43] width 34 height 34
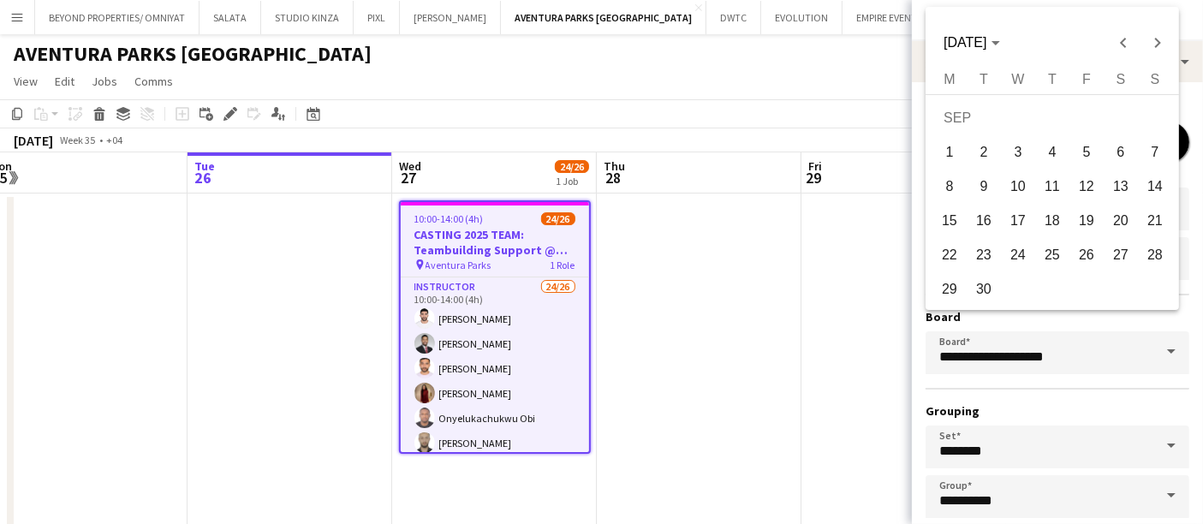
click at [1092, 158] on span "5" at bounding box center [1086, 152] width 31 height 31
type input "**********"
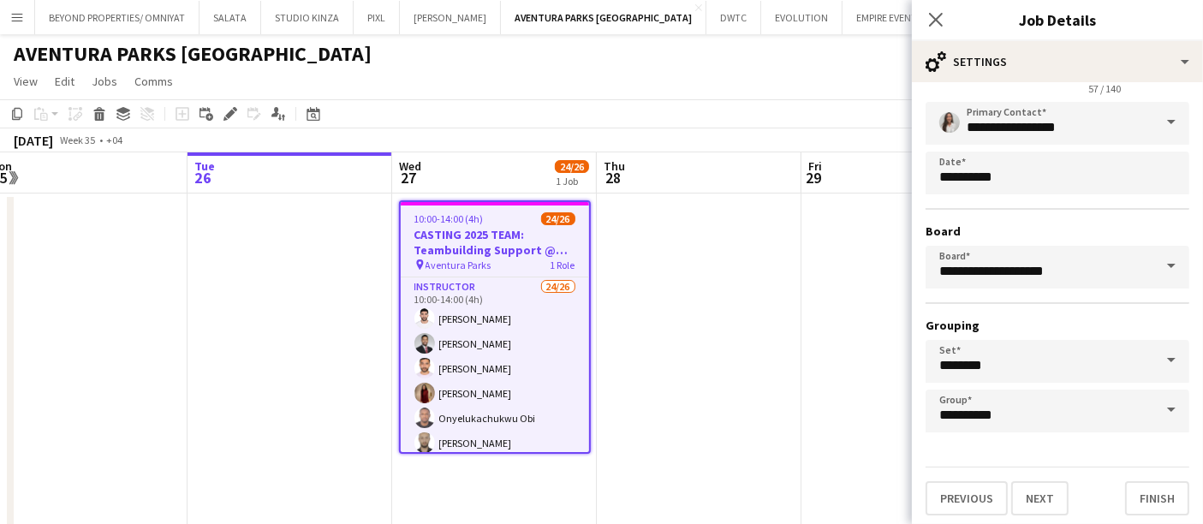
scroll to position [86, 0]
click at [1050, 492] on button "Next" at bounding box center [1039, 498] width 57 height 34
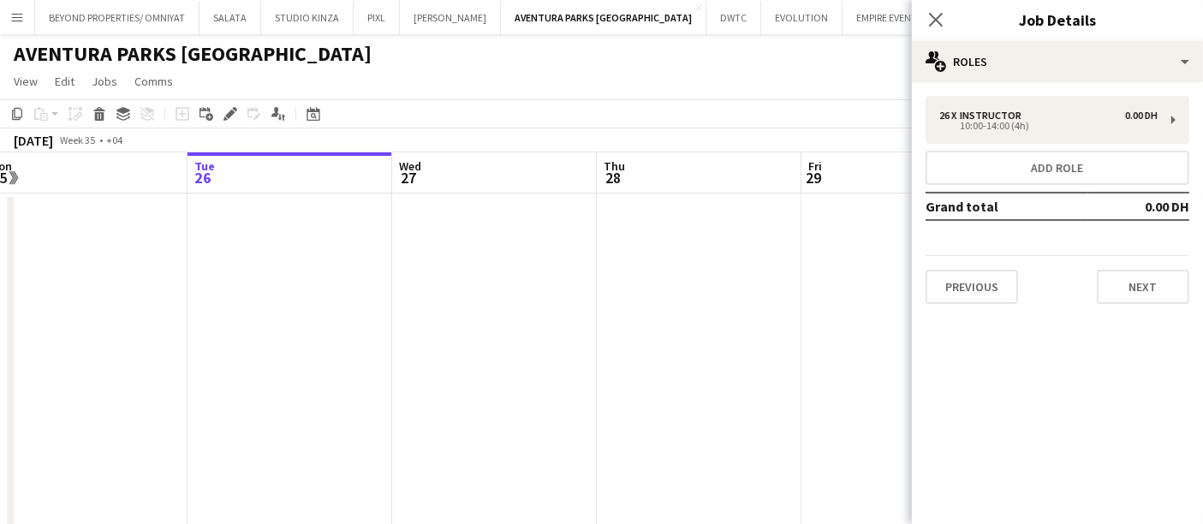
click at [836, 306] on app-date-cell at bounding box center [903, 440] width 205 height 495
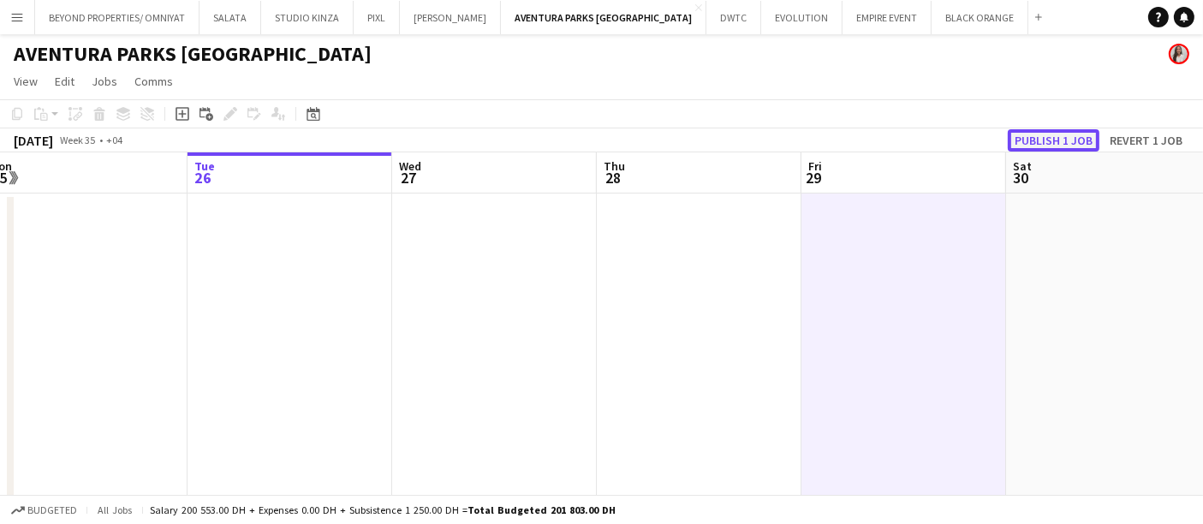
click at [1056, 136] on button "Publish 1 job" at bounding box center [1054, 140] width 92 height 22
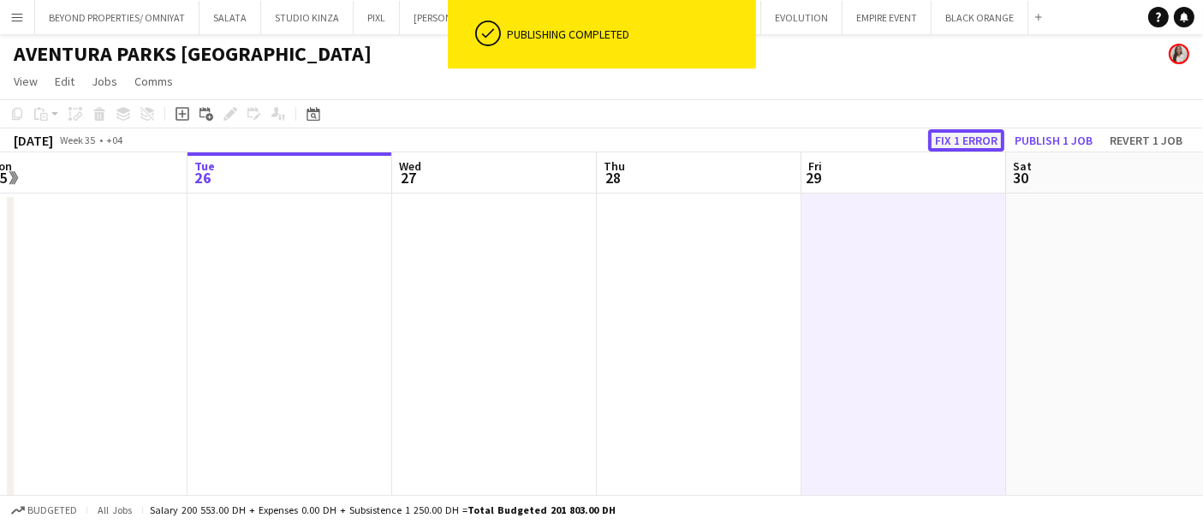
click at [973, 136] on button "Fix 1 error" at bounding box center [966, 140] width 76 height 22
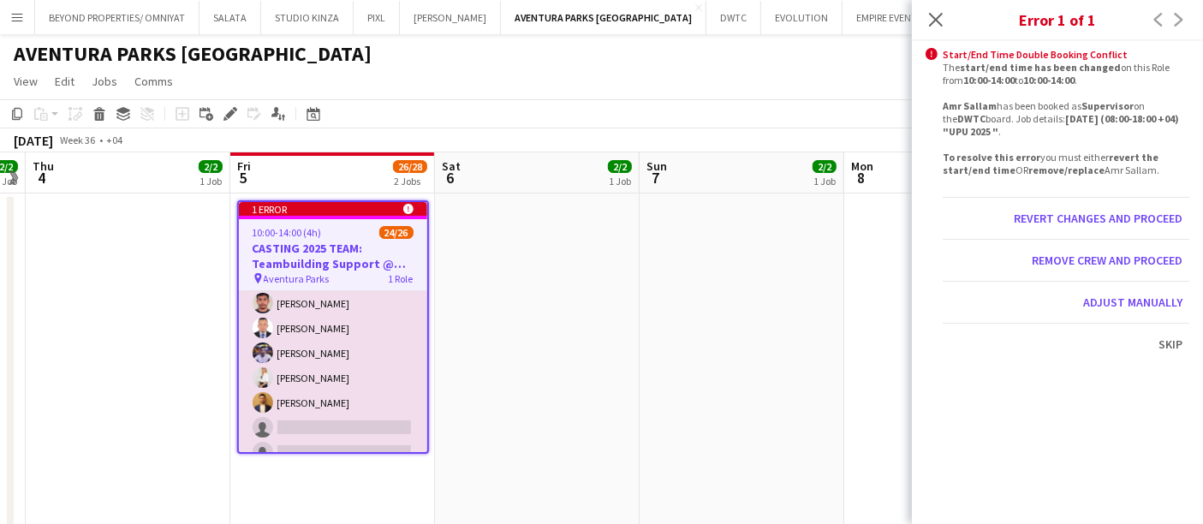
scroll to position [515, 0]
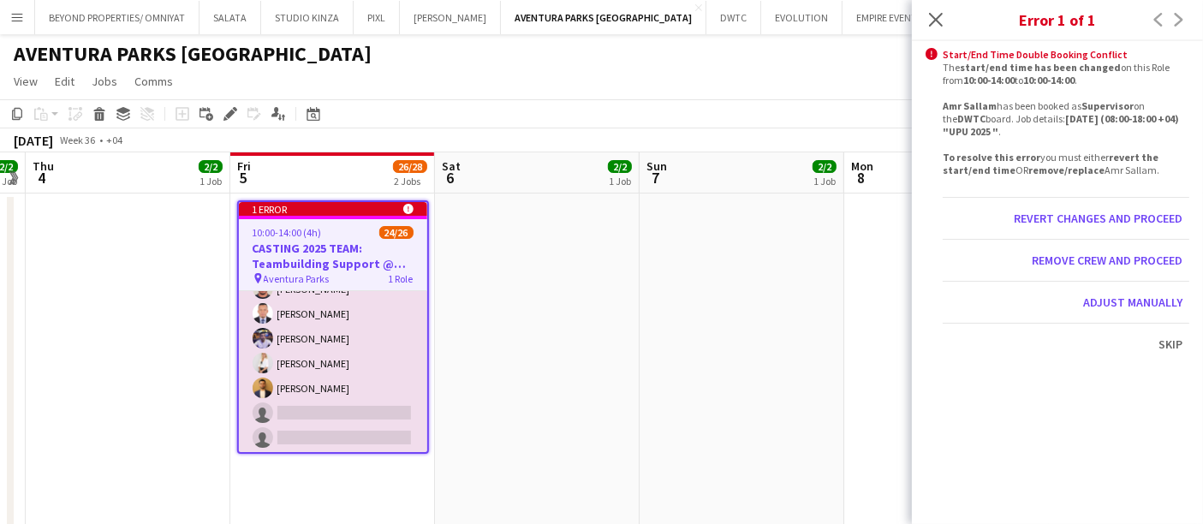
click at [324, 241] on h3 "CASTING 2025 TEAM: Teambuilding Support @ Aventura Parks" at bounding box center [333, 256] width 188 height 31
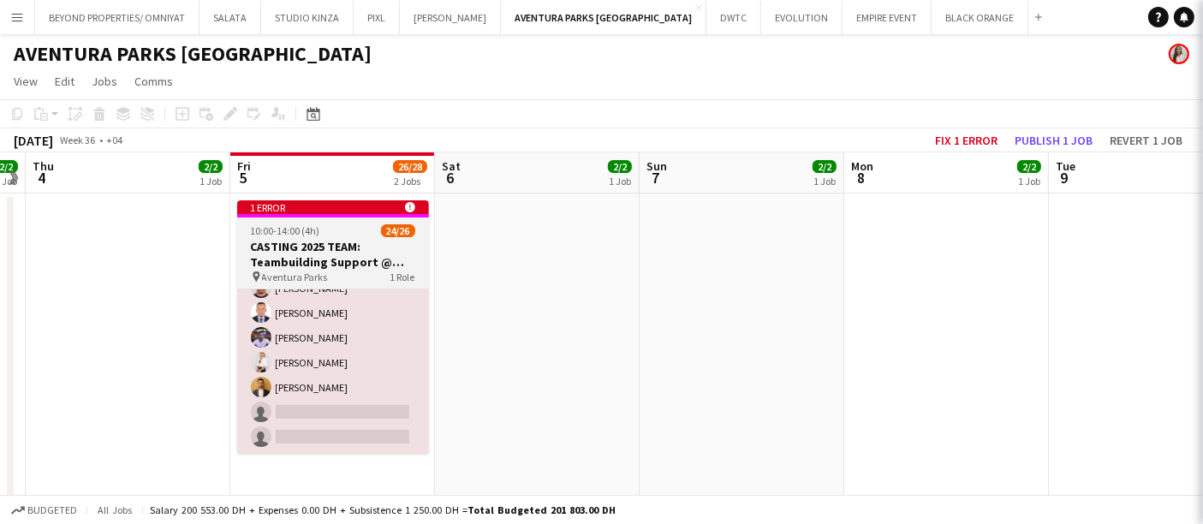
scroll to position [514, 0]
click at [288, 259] on h3 "CASTING 2025 TEAM: Teambuilding Support @ Aventura Parks" at bounding box center [333, 254] width 192 height 31
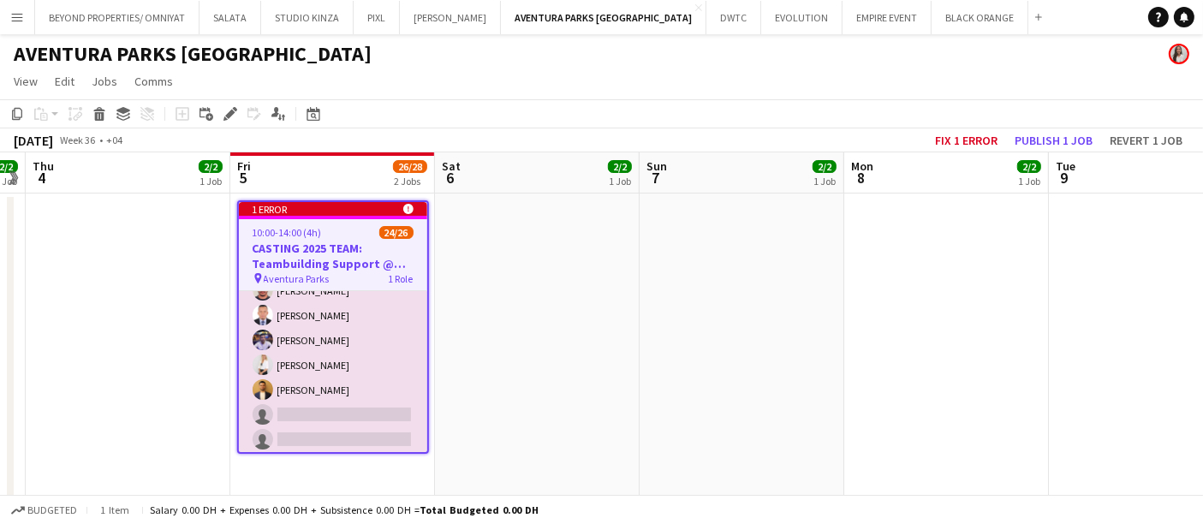
scroll to position [515, 0]
click at [227, 114] on icon at bounding box center [229, 114] width 9 height 9
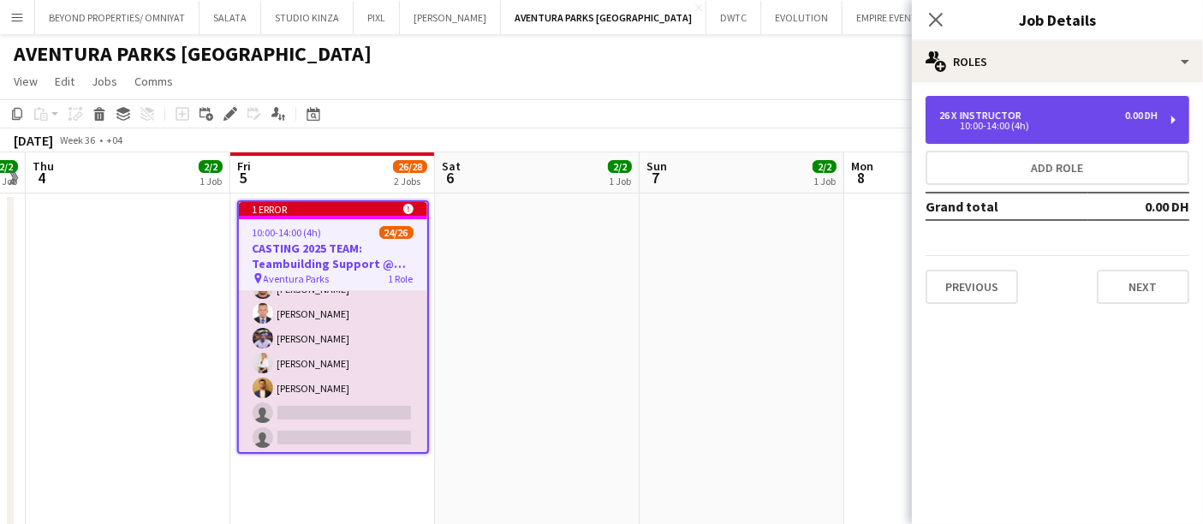
click at [981, 111] on div "Instructor" at bounding box center [994, 116] width 68 height 12
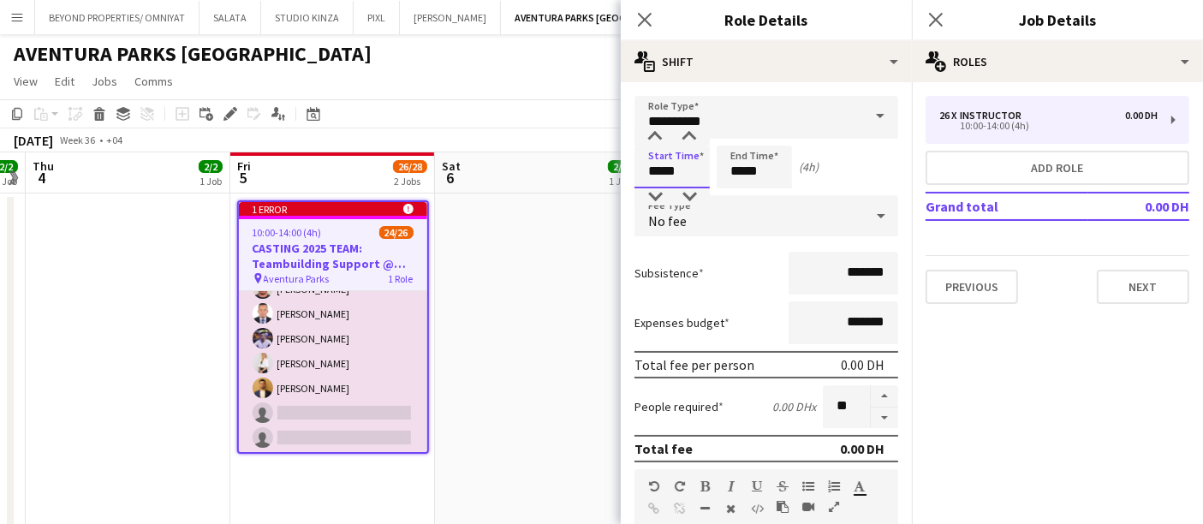
drag, startPoint x: 660, startPoint y: 170, endPoint x: 636, endPoint y: 174, distance: 24.4
click at [636, 174] on input "*****" at bounding box center [671, 167] width 75 height 43
type input "*****"
drag, startPoint x: 742, startPoint y: 169, endPoint x: 718, endPoint y: 171, distance: 24.1
click at [718, 171] on input "*****" at bounding box center [754, 167] width 75 height 43
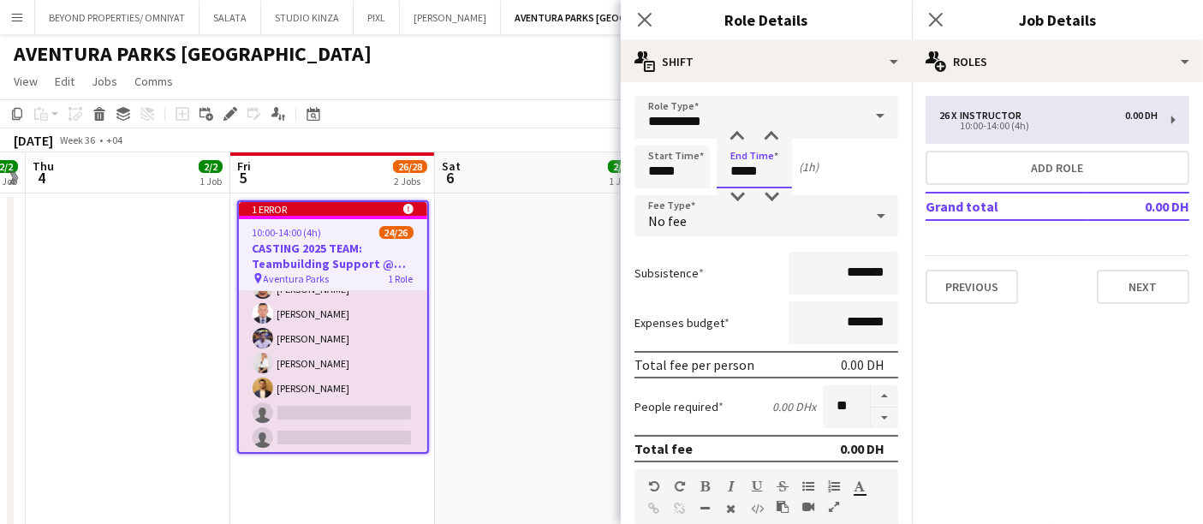
type input "*****"
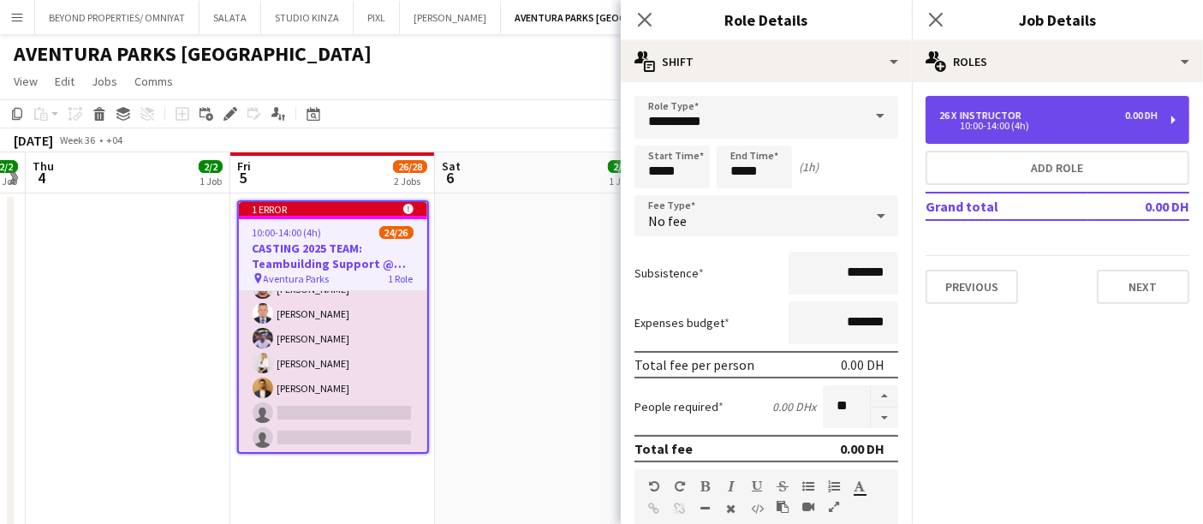
click at [1071, 122] on div "10:00-14:00 (4h)" at bounding box center [1048, 126] width 218 height 9
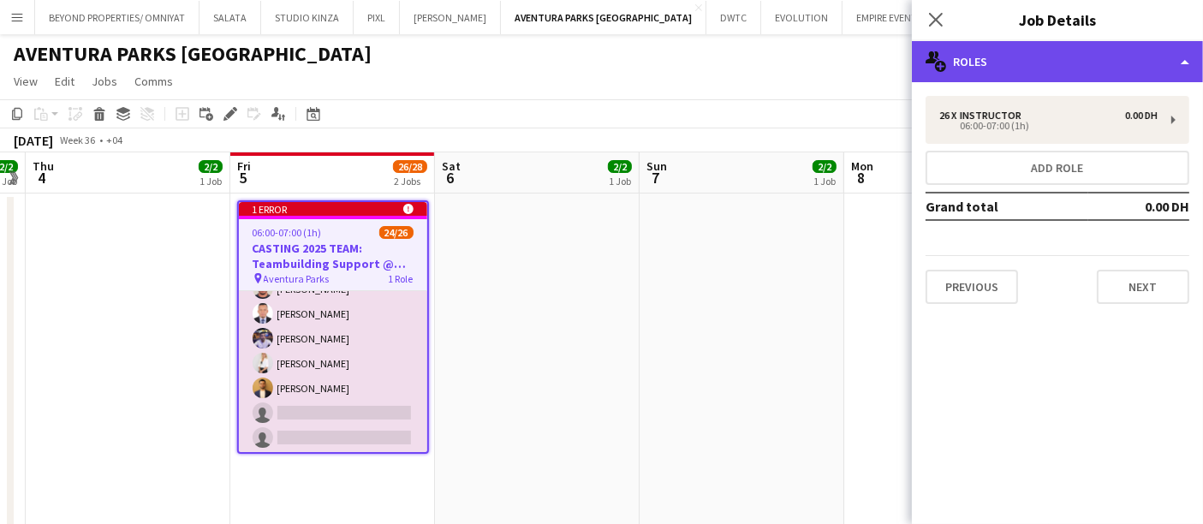
click at [963, 45] on div "multiple-users-add Roles" at bounding box center [1057, 61] width 291 height 41
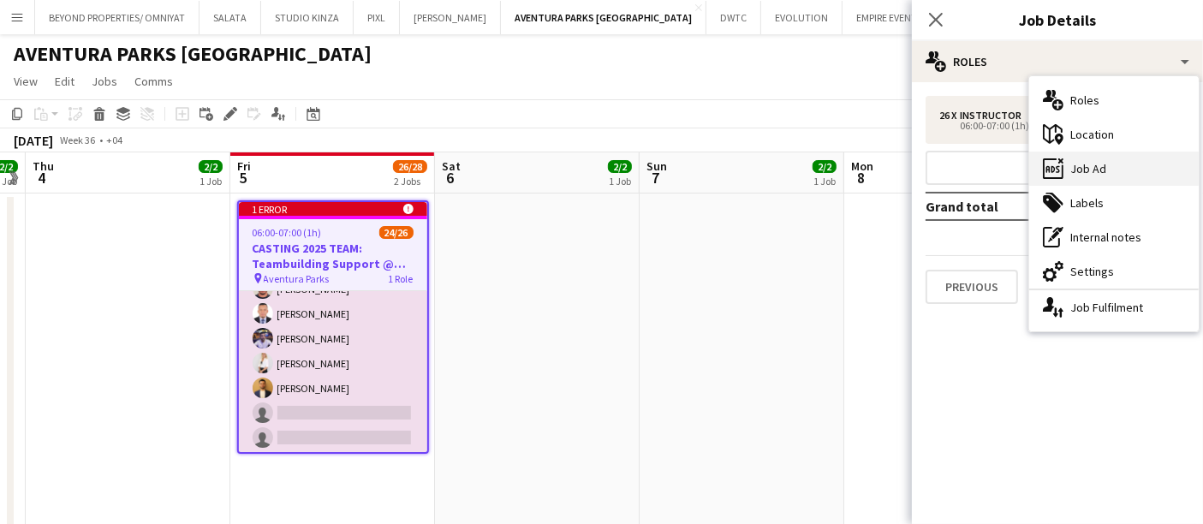
click at [1115, 168] on div "ads-window Job Ad" at bounding box center [1114, 169] width 170 height 34
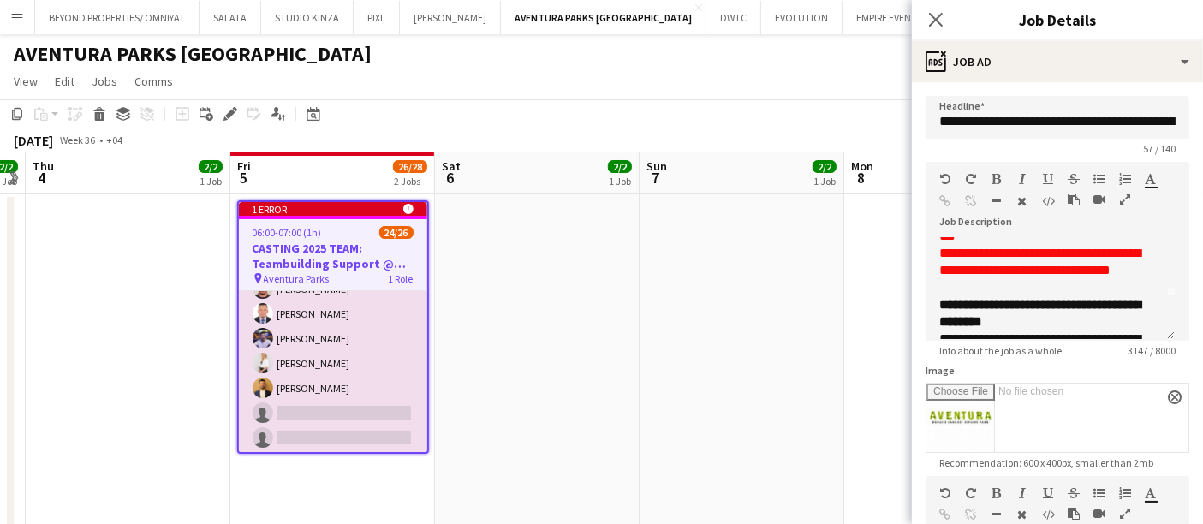
scroll to position [39, 0]
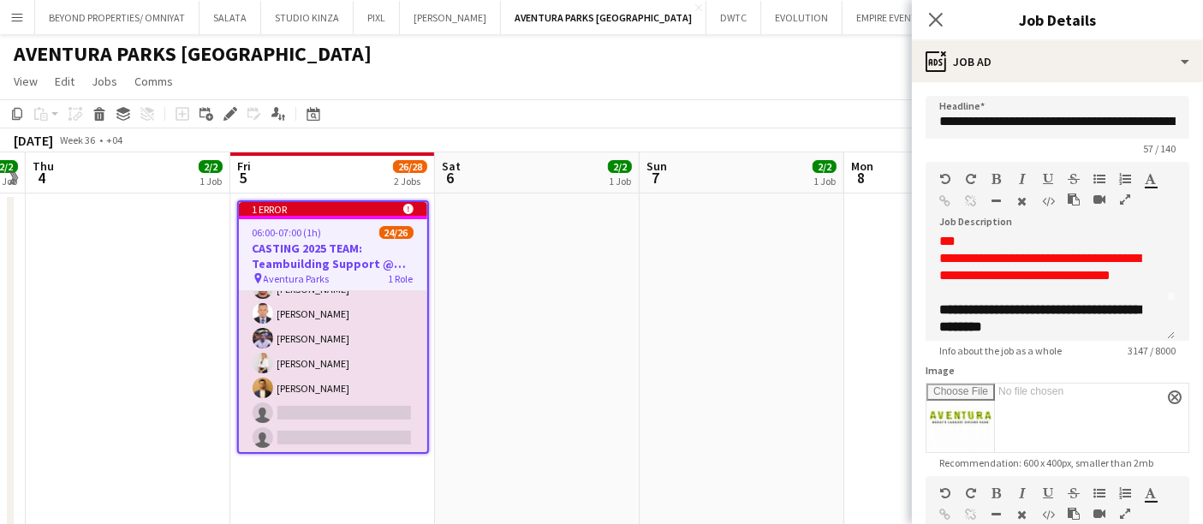
click at [744, 332] on app-date-cell at bounding box center [742, 440] width 205 height 495
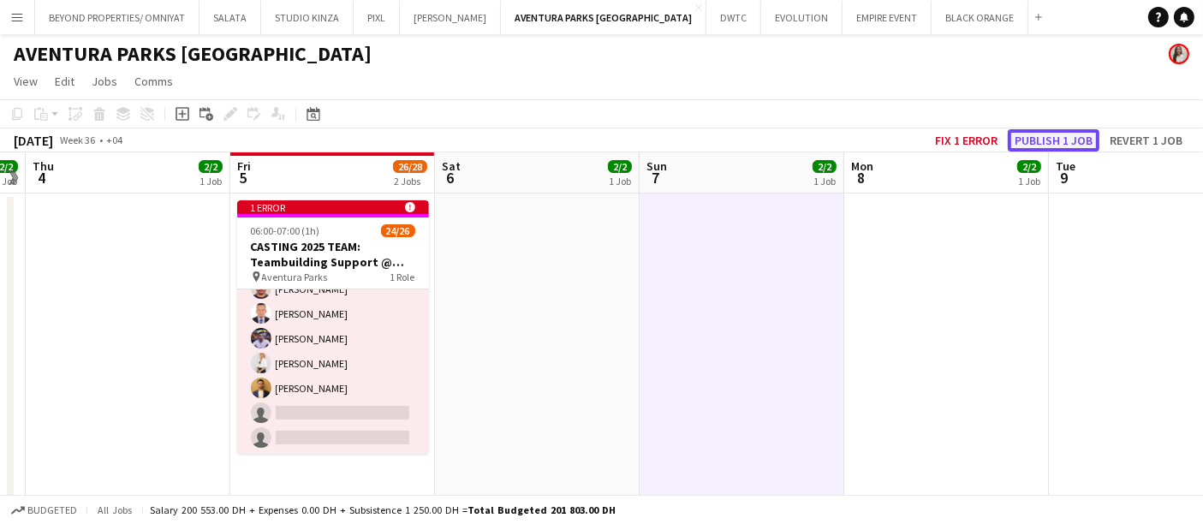
click at [1065, 134] on button "Publish 1 job" at bounding box center [1054, 140] width 92 height 22
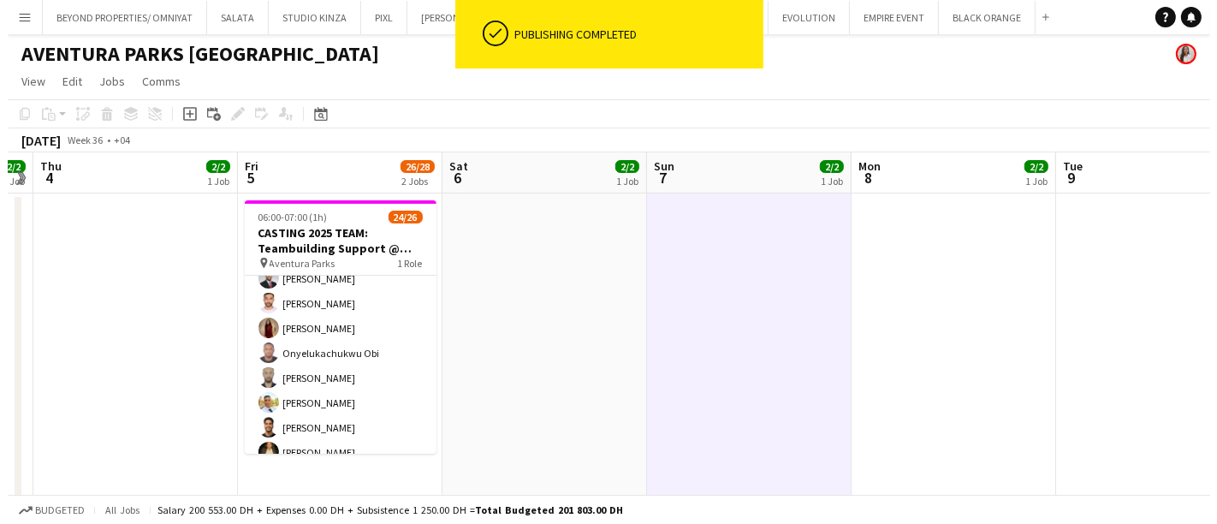
scroll to position [0, 0]
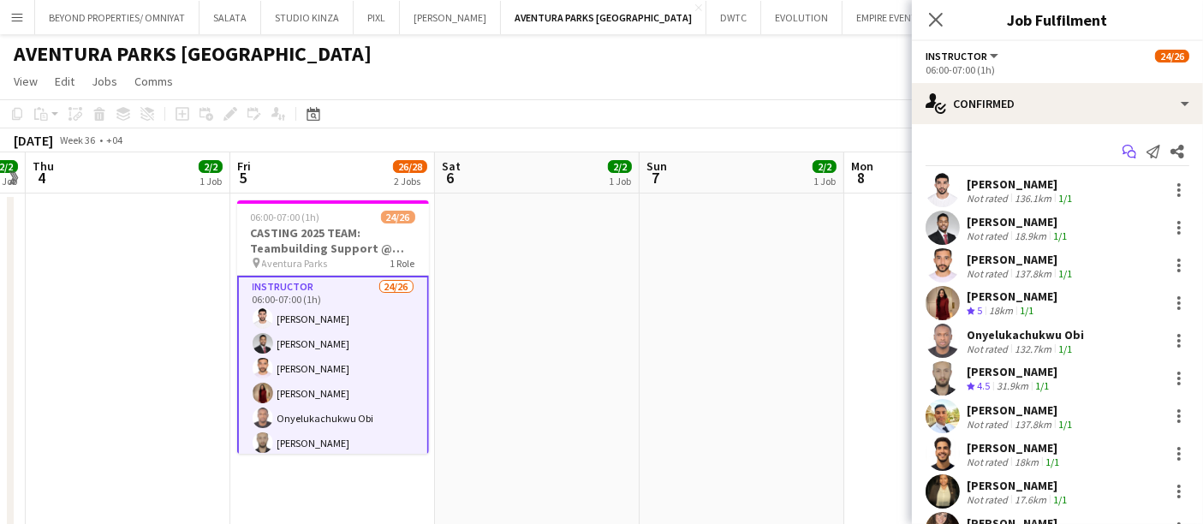
click at [1122, 146] on icon at bounding box center [1127, 149] width 10 height 9
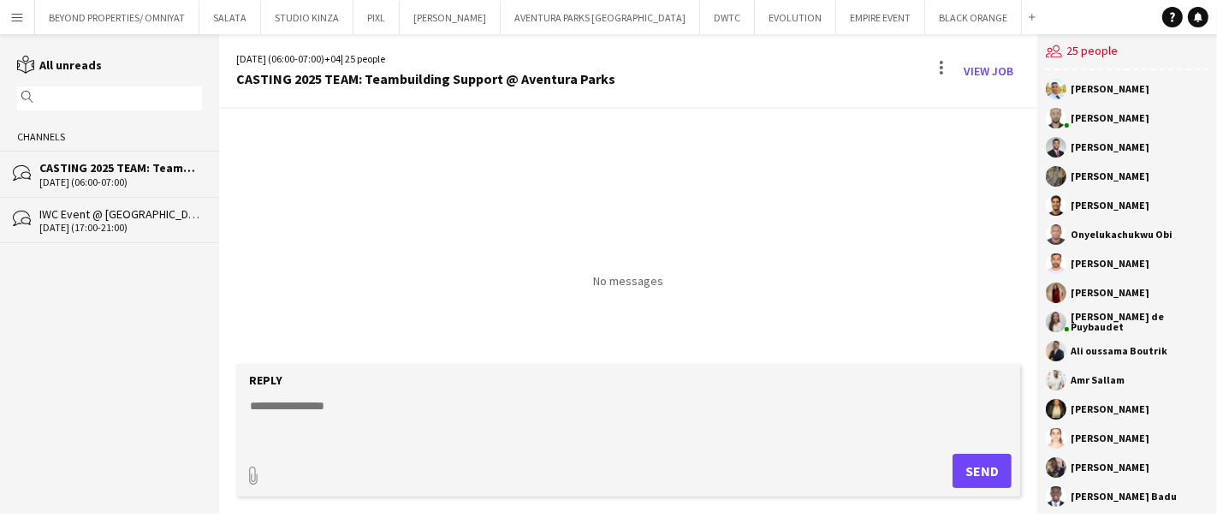
click at [480, 410] on textarea at bounding box center [631, 419] width 767 height 45
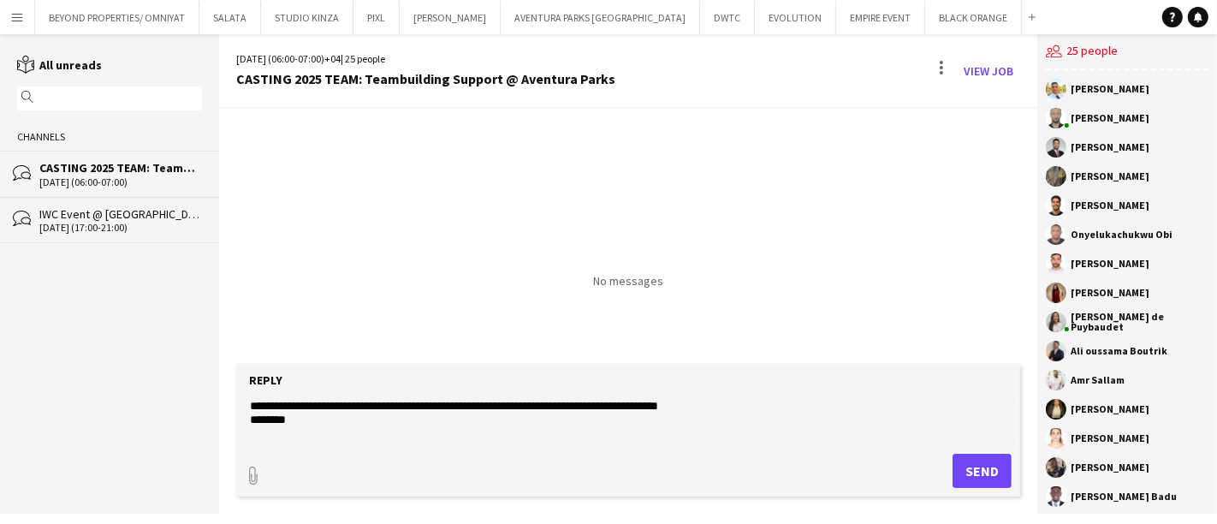
type textarea "**********"
click at [992, 469] on button "Send" at bounding box center [982, 471] width 59 height 34
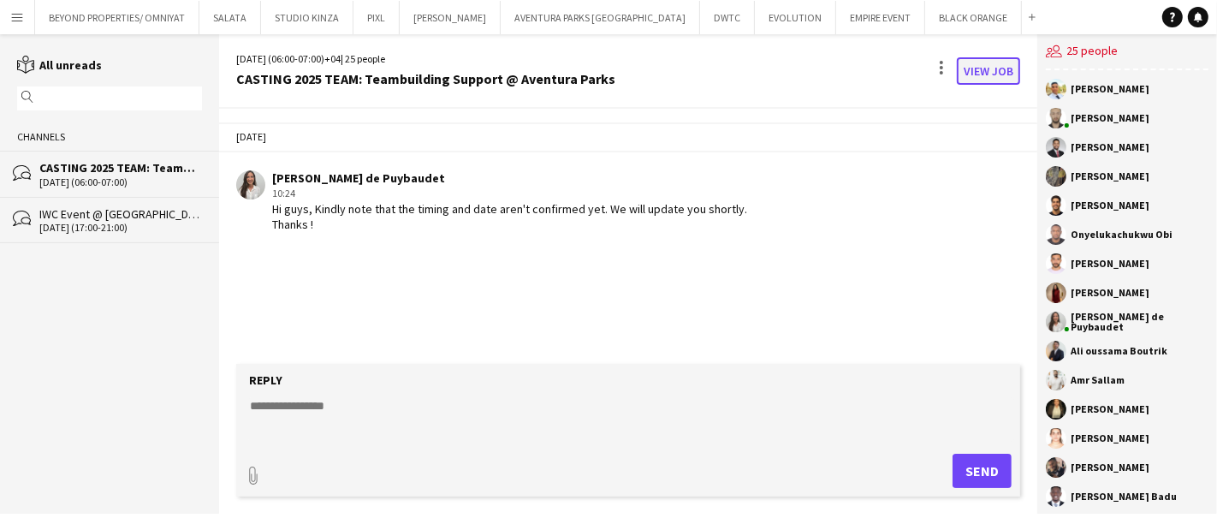
click at [997, 72] on link "View Job" at bounding box center [988, 70] width 63 height 27
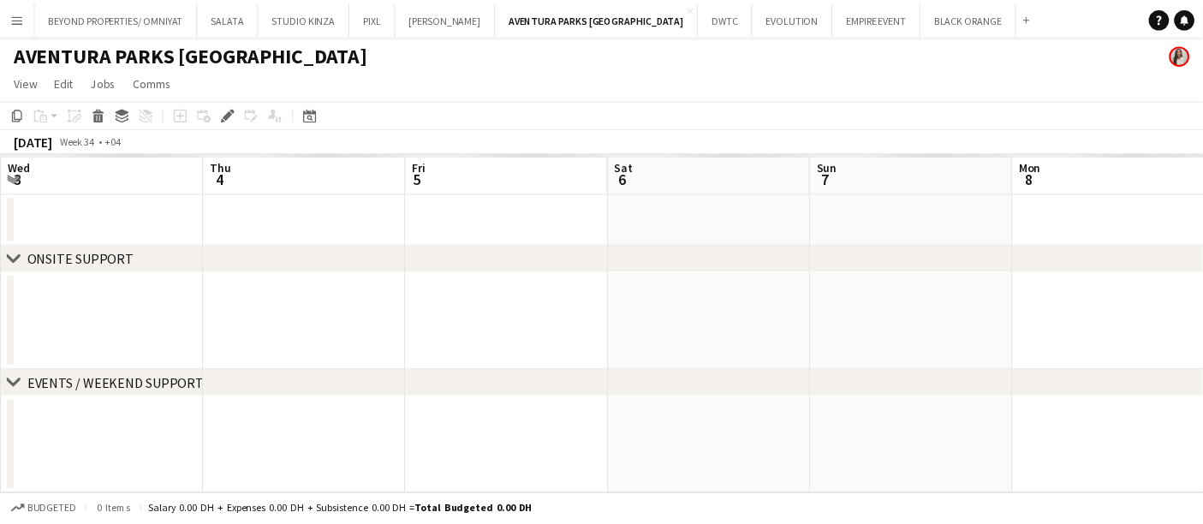
scroll to position [0, 588]
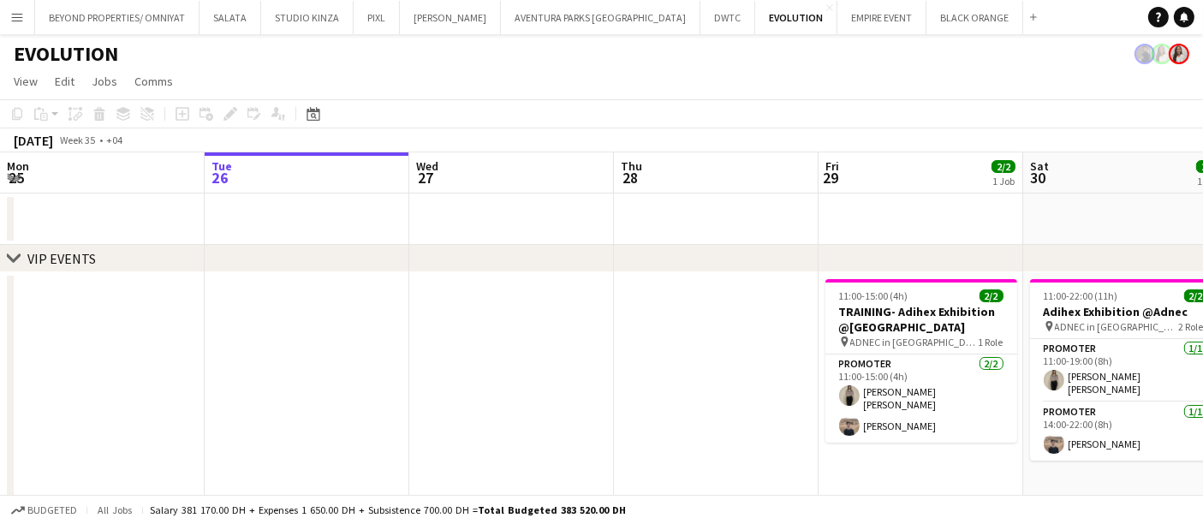
scroll to position [0, 559]
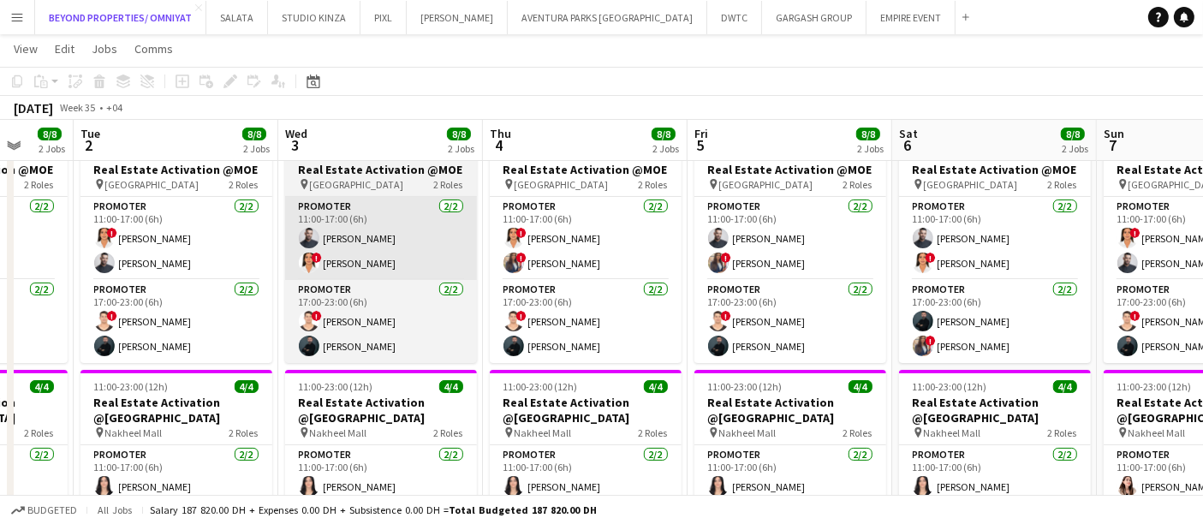
scroll to position [0, 541]
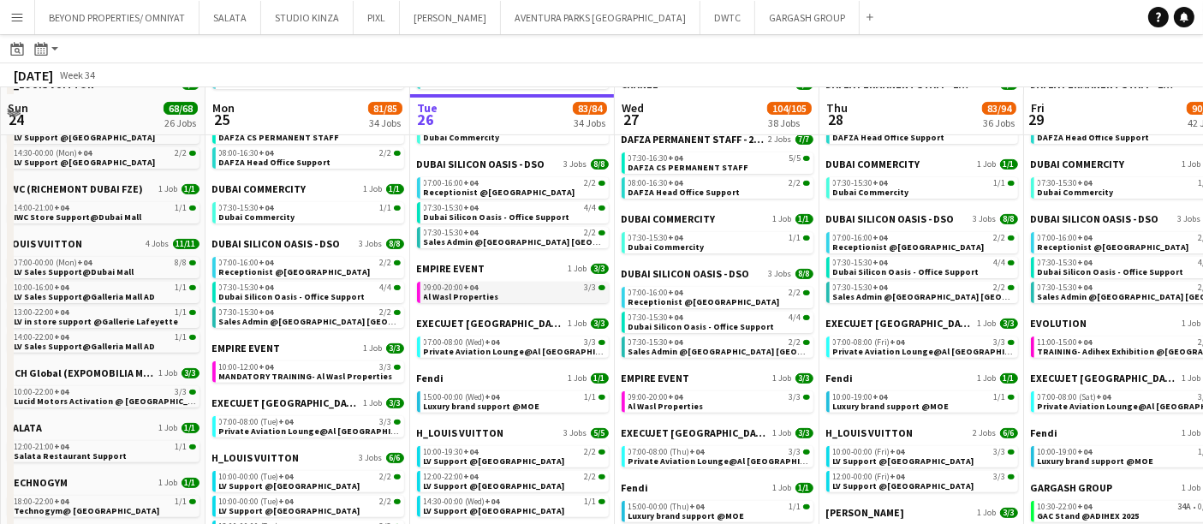
scroll to position [556, 0]
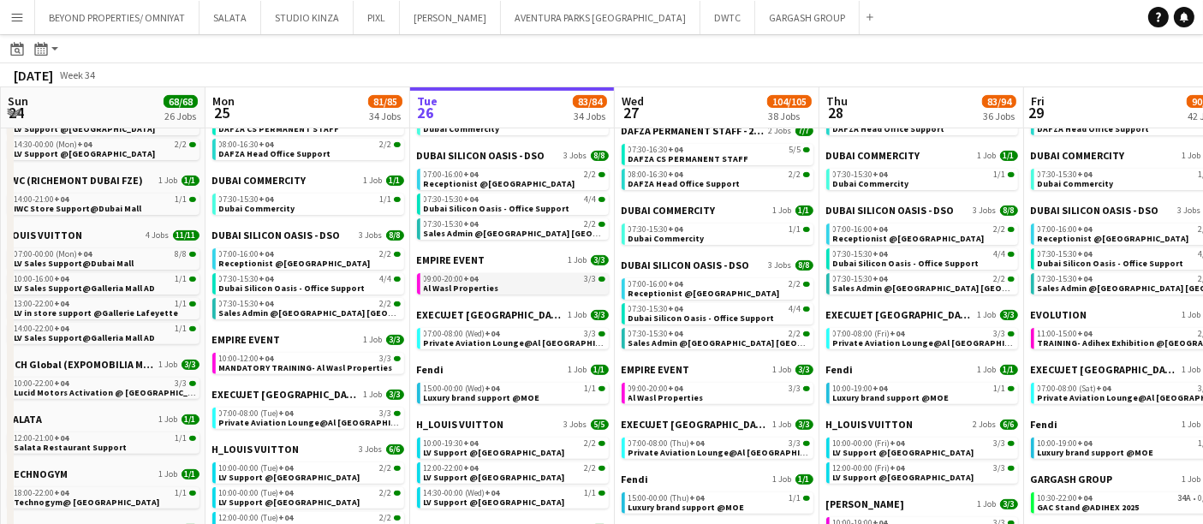
click at [426, 280] on span "09:00-20:00 +04" at bounding box center [451, 279] width 55 height 9
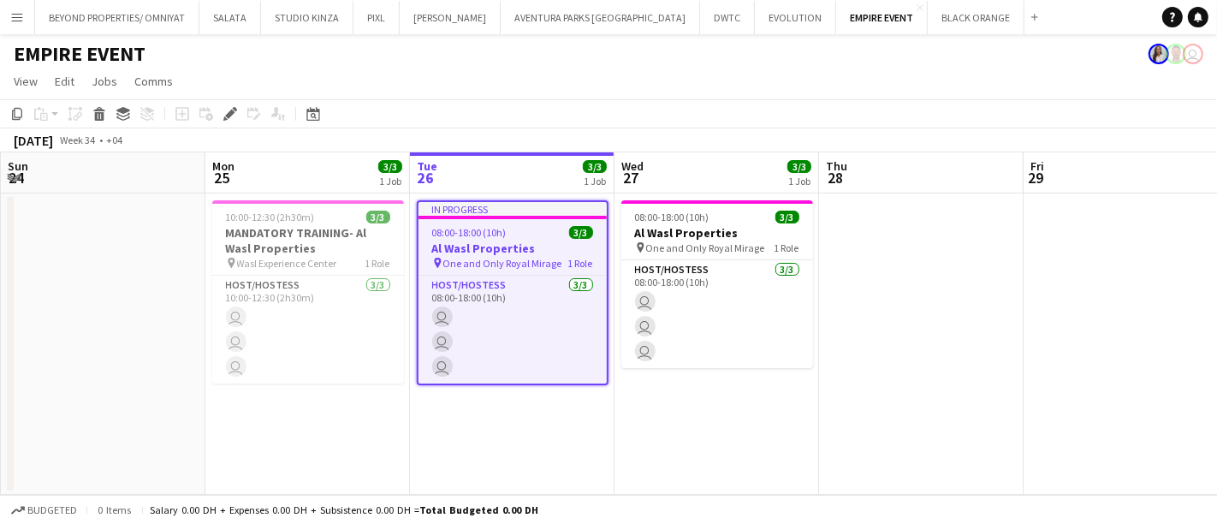
scroll to position [0, 588]
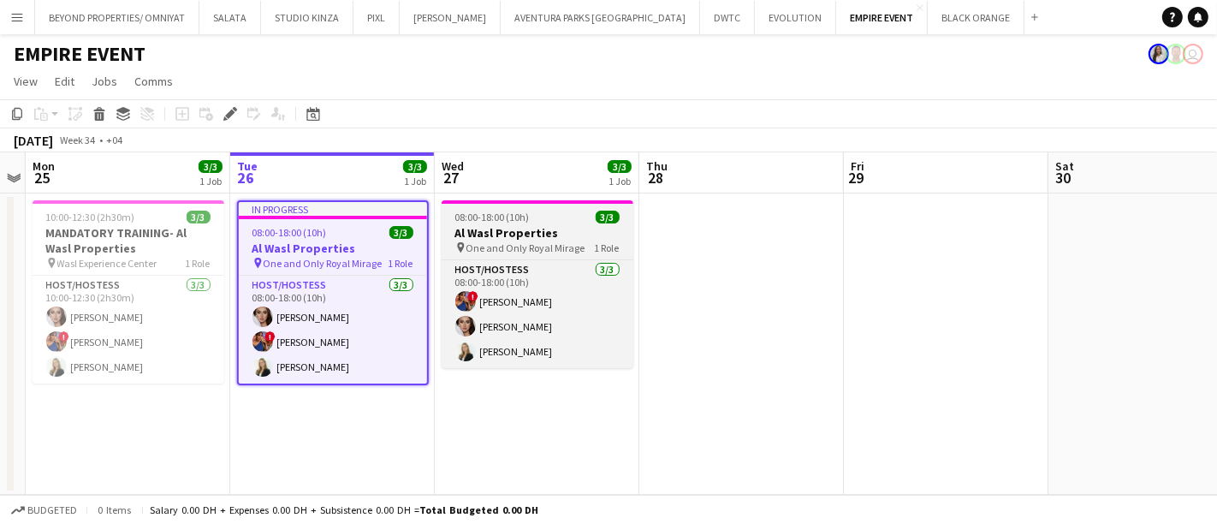
click at [567, 209] on app-job-card "08:00-18:00 (10h) 3/3 Al Wasl Properties pin One and Only Royal Mirage 1 Role H…" at bounding box center [538, 284] width 192 height 168
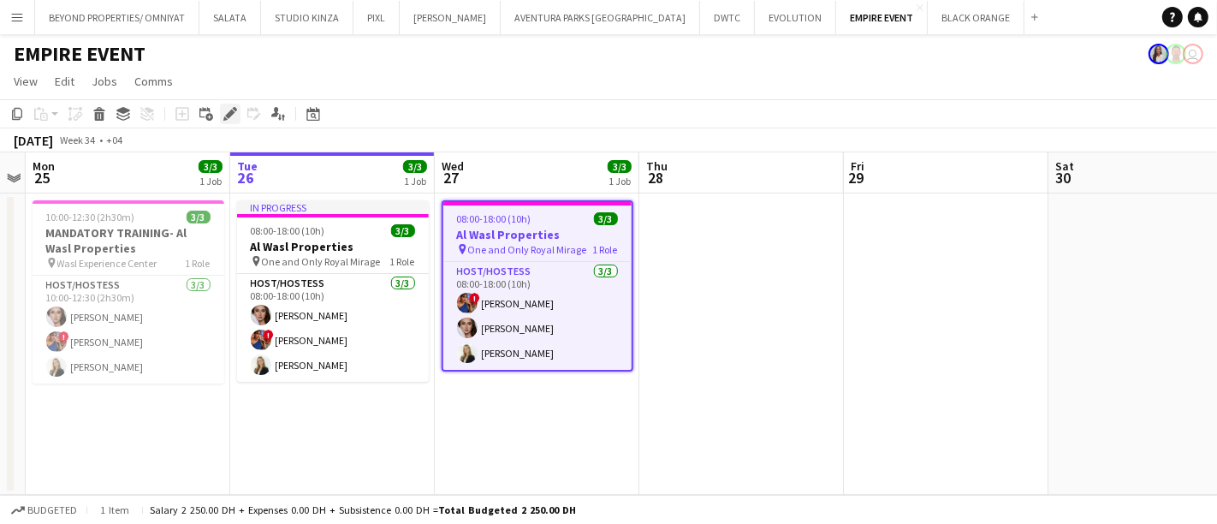
click at [229, 113] on icon at bounding box center [229, 114] width 9 height 9
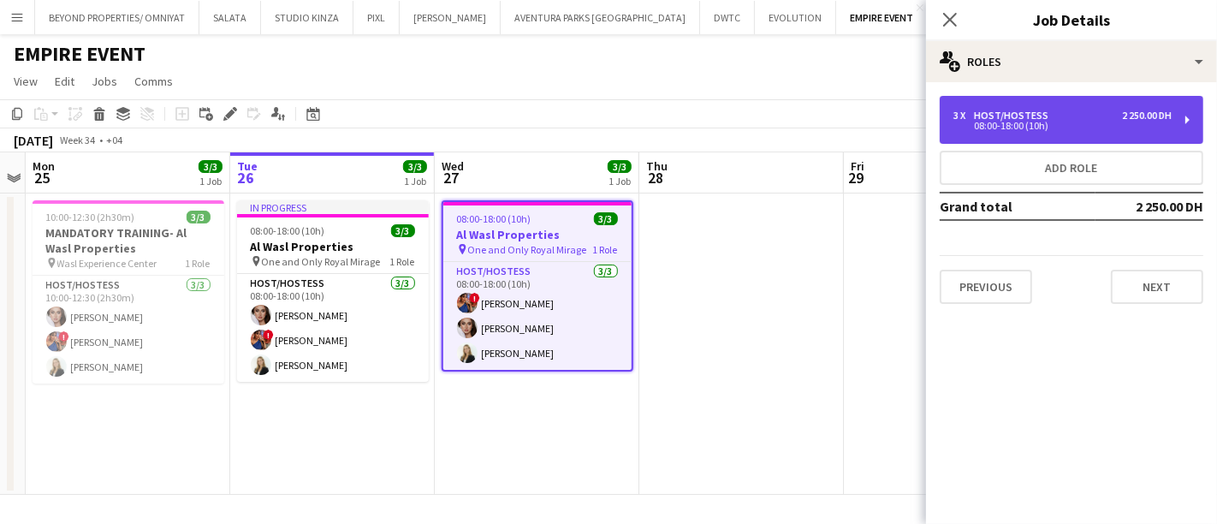
click at [1033, 115] on div "Host/Hostess" at bounding box center [1014, 116] width 81 height 12
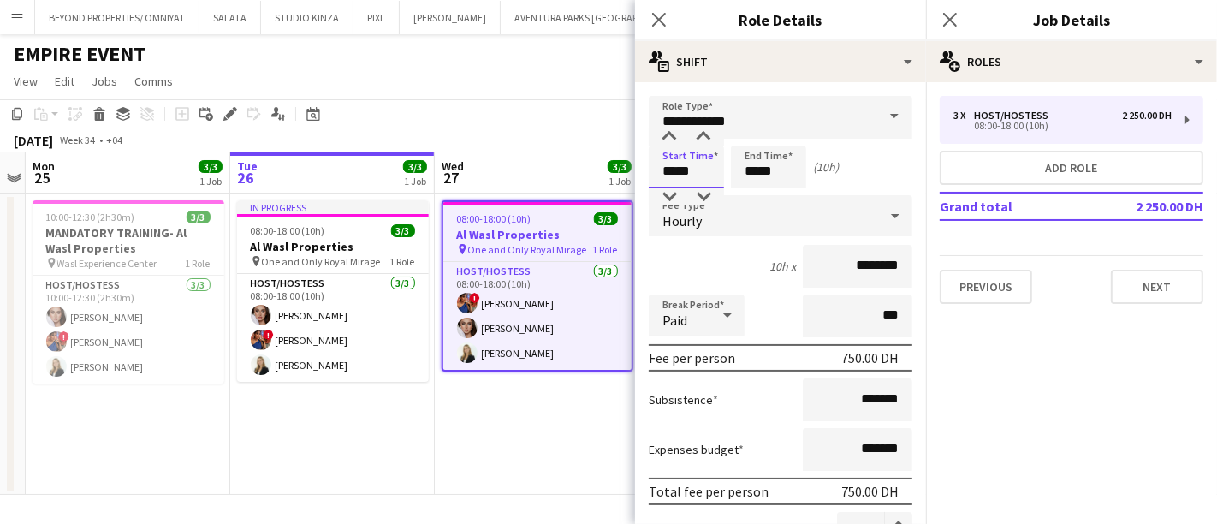
drag, startPoint x: 695, startPoint y: 170, endPoint x: 681, endPoint y: 169, distance: 14.7
click at [681, 169] on input "*****" at bounding box center [686, 167] width 75 height 43
type input "*****"
drag, startPoint x: 755, startPoint y: 170, endPoint x: 746, endPoint y: 170, distance: 9.4
click at [746, 170] on input "*****" at bounding box center [768, 167] width 75 height 43
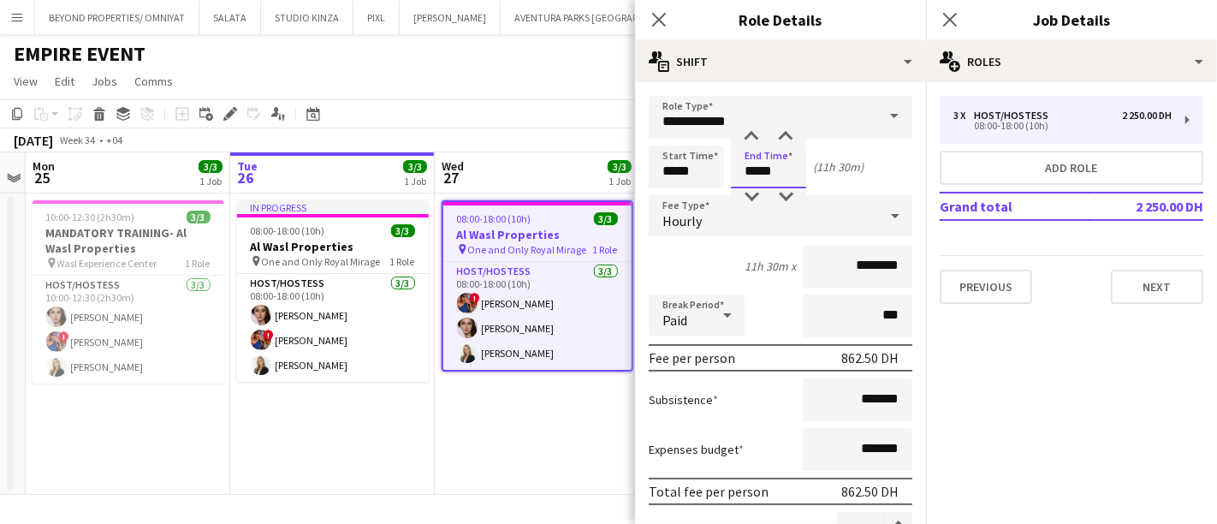
type input "*****"
click at [1033, 348] on mat-expansion-panel "pencil3 General details 3 x Host/Hostess 2 250.00 DH 08:00-18:00 (10h) Add role…" at bounding box center [1071, 303] width 291 height 442
click at [574, 410] on app-date-cell "08:00-18:00 (10h) 3/3 Al Wasl Properties pin One and Only Royal Mirage 1 Role H…" at bounding box center [537, 343] width 205 height 301
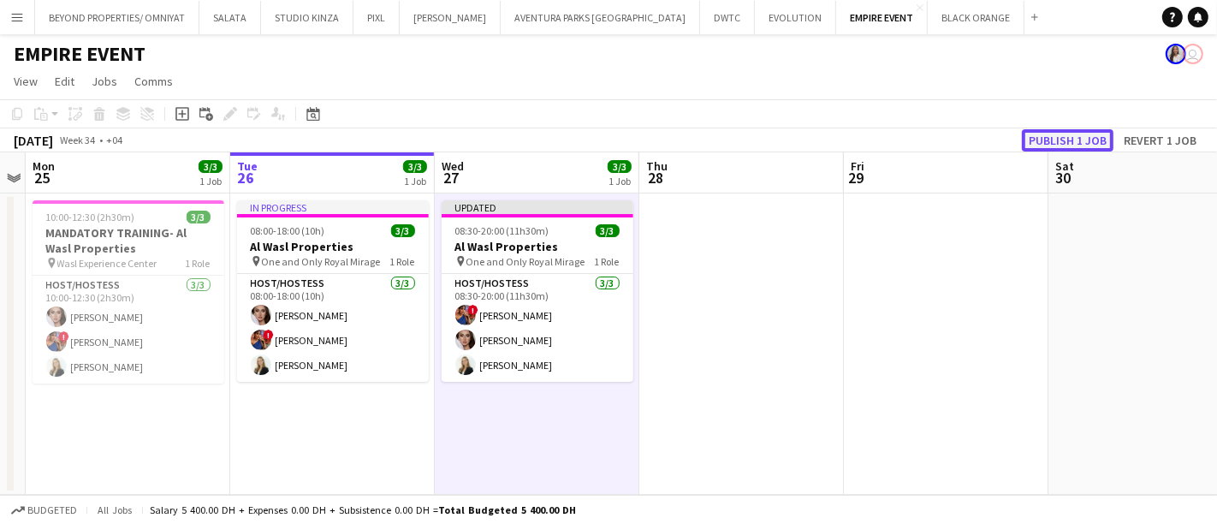
click at [1062, 146] on button "Publish 1 job" at bounding box center [1068, 140] width 92 height 22
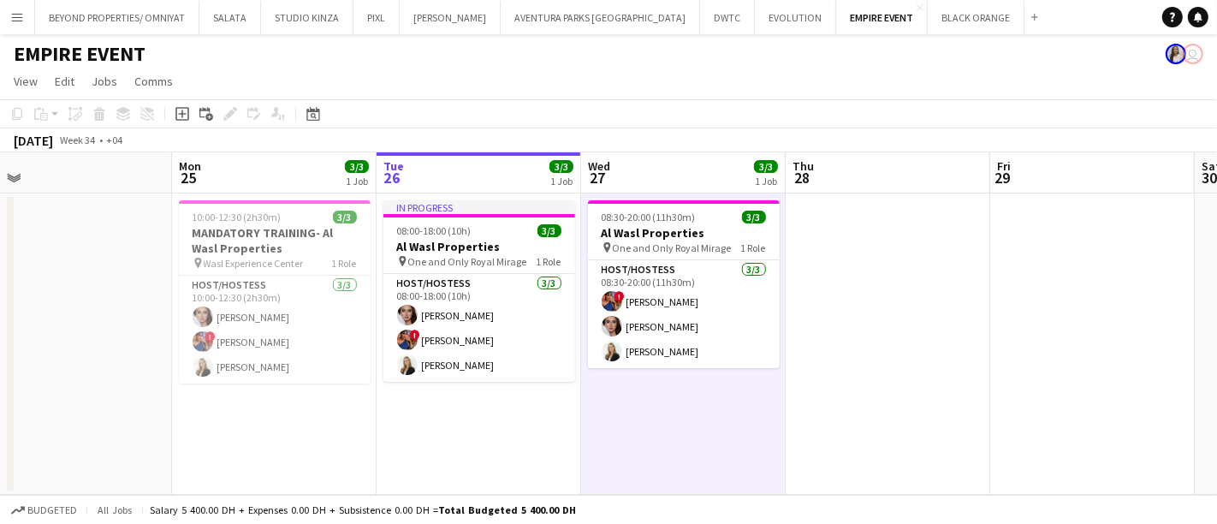
scroll to position [0, 441]
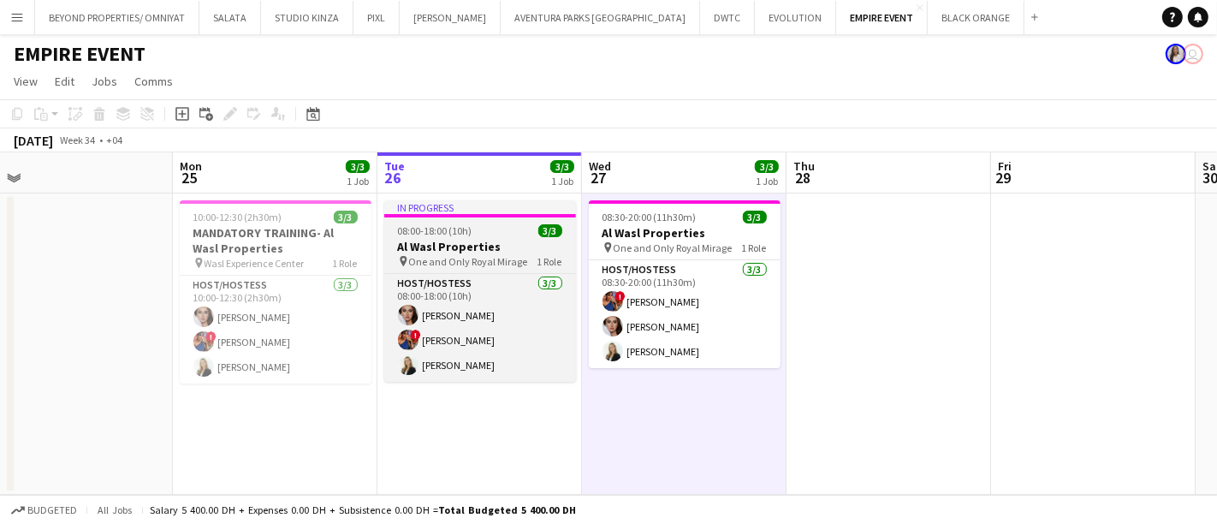
click at [476, 225] on div "08:00-18:00 (10h) 3/3" at bounding box center [480, 230] width 192 height 13
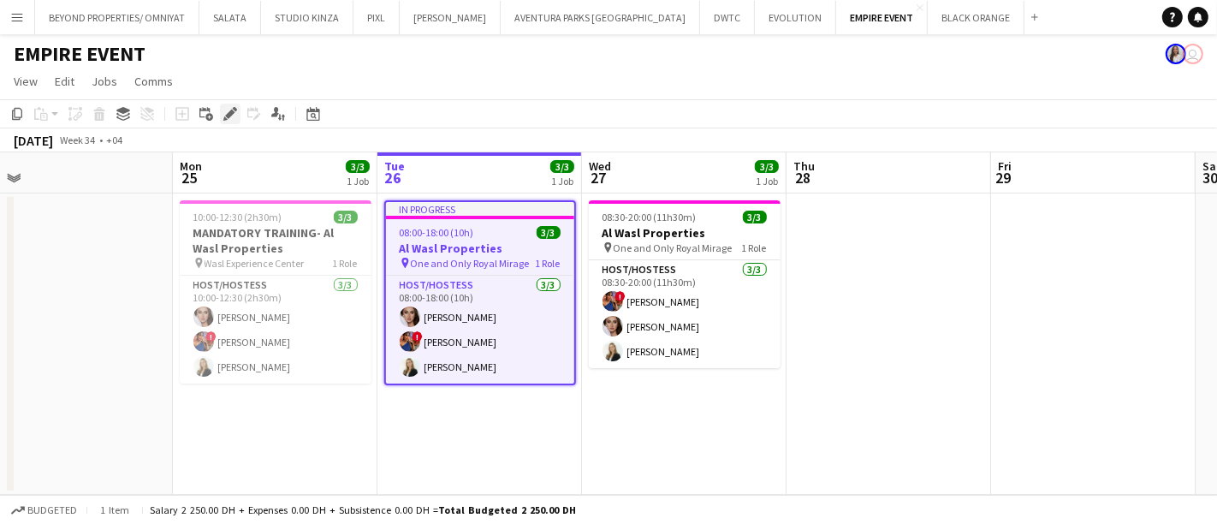
click at [231, 114] on icon at bounding box center [229, 114] width 9 height 9
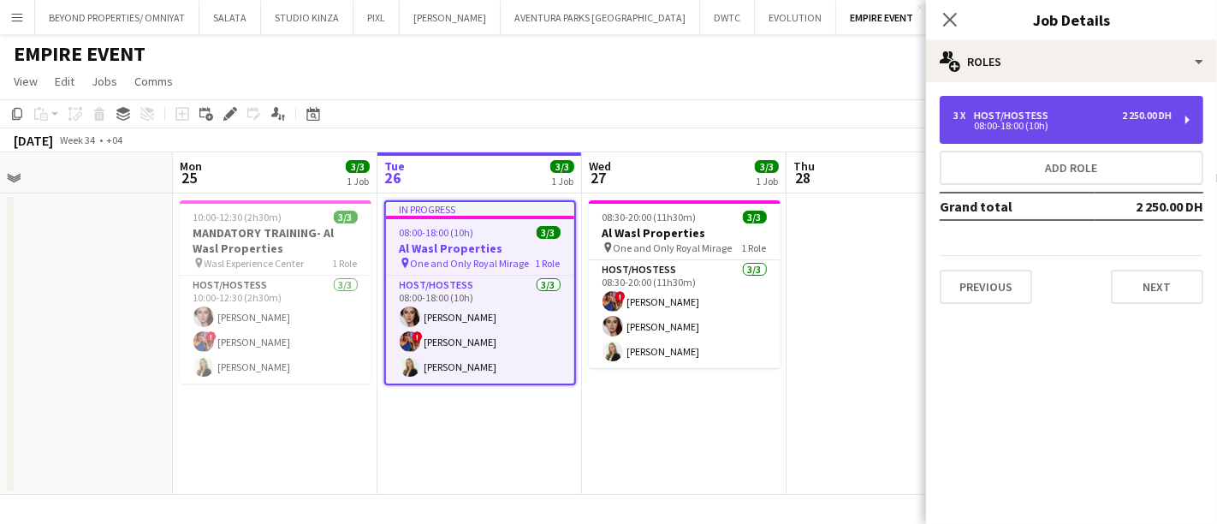
click at [1032, 125] on div "08:00-18:00 (10h)" at bounding box center [1063, 126] width 218 height 9
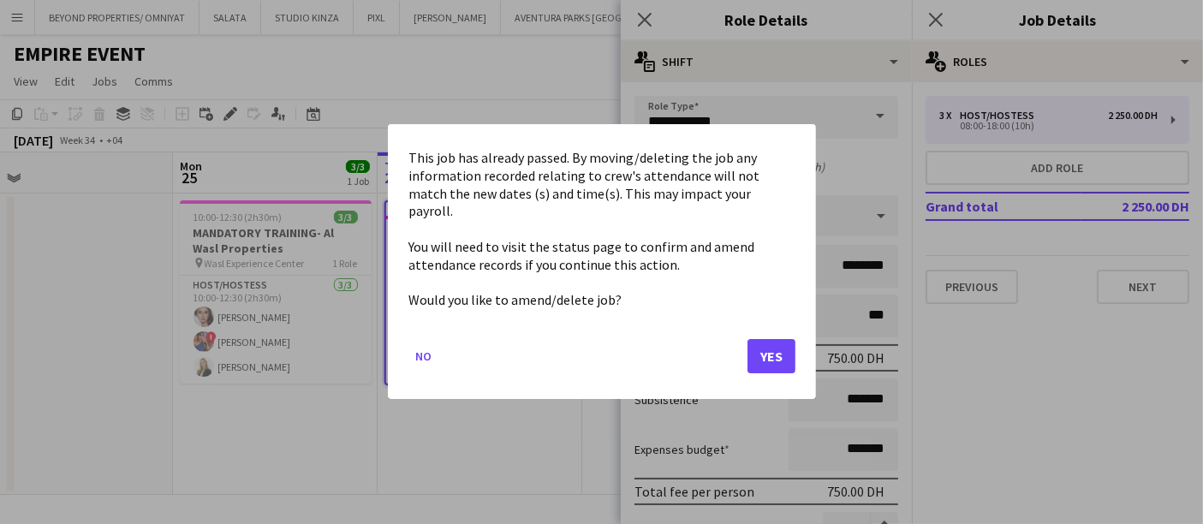
click at [756, 171] on body "Menu Boards Boards Boards All jobs Status Workforce Workforce My Workforce Recr…" at bounding box center [601, 262] width 1203 height 524
click at [759, 343] on button "Yes" at bounding box center [771, 357] width 48 height 34
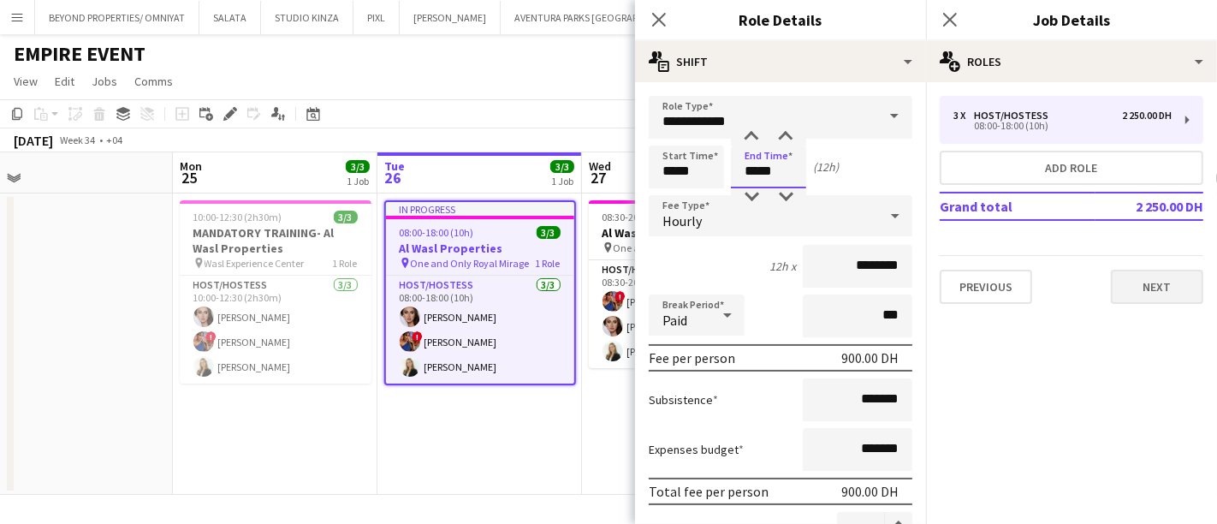
type input "*****"
click at [1175, 288] on button "Next" at bounding box center [1157, 287] width 92 height 34
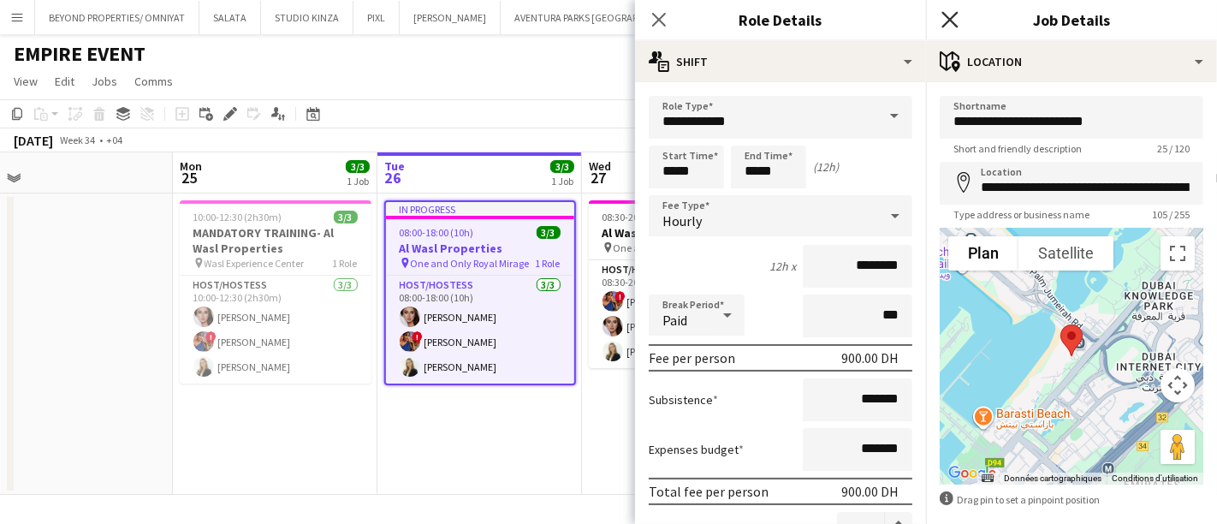
click at [954, 24] on icon "Close pop-in" at bounding box center [950, 19] width 16 height 16
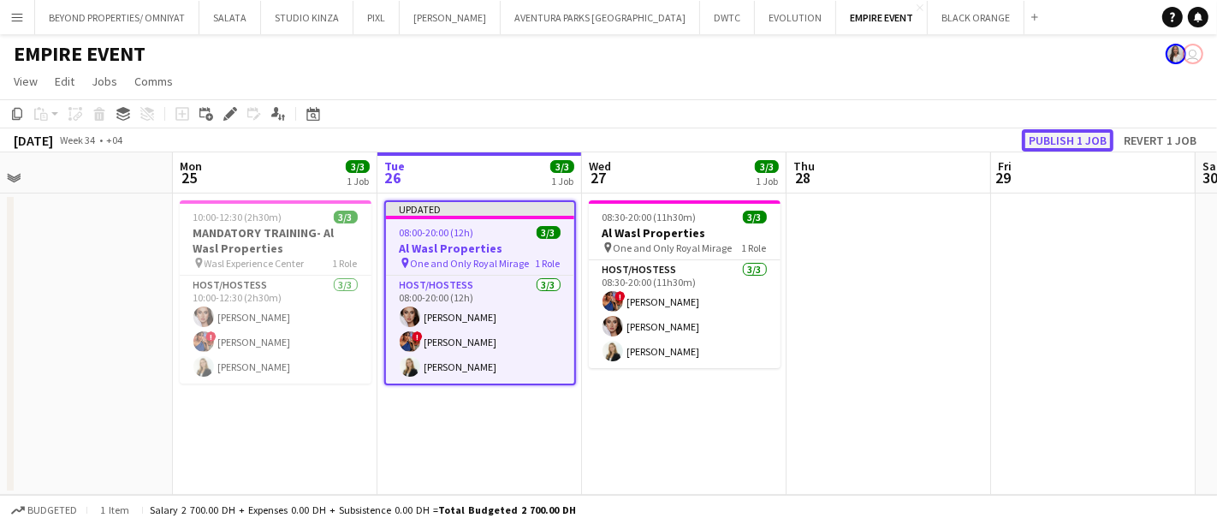
click at [1074, 135] on button "Publish 1 job" at bounding box center [1068, 140] width 92 height 22
